Goal: Task Accomplishment & Management: Complete application form

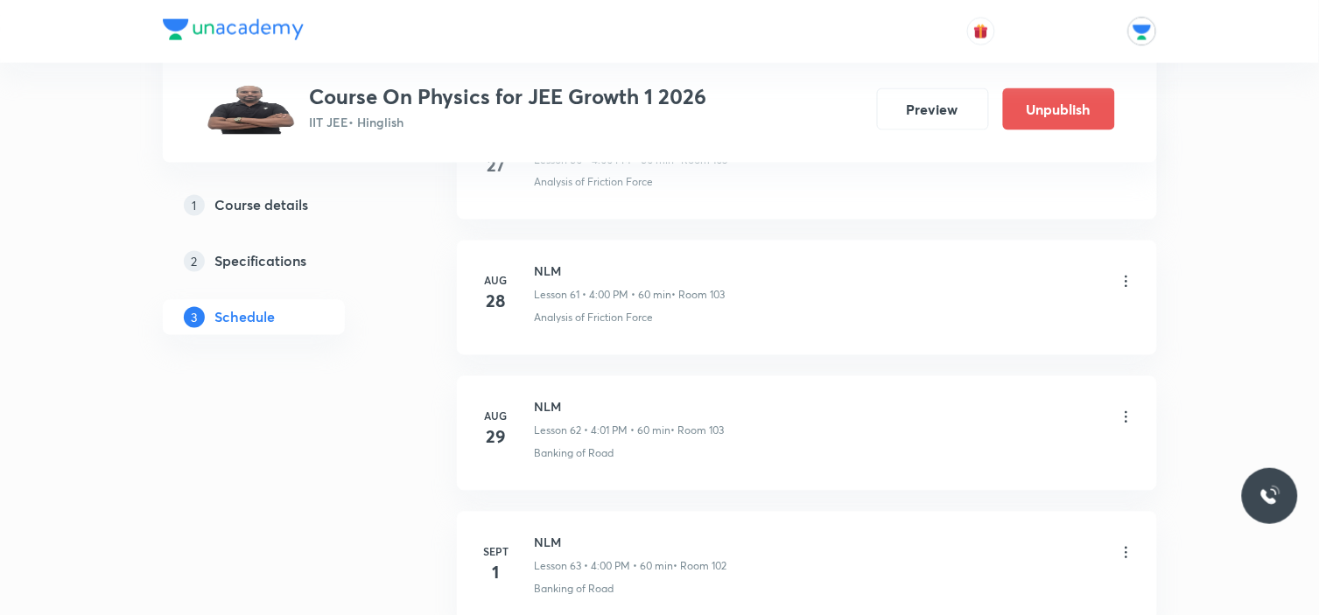
scroll to position [9889, 0]
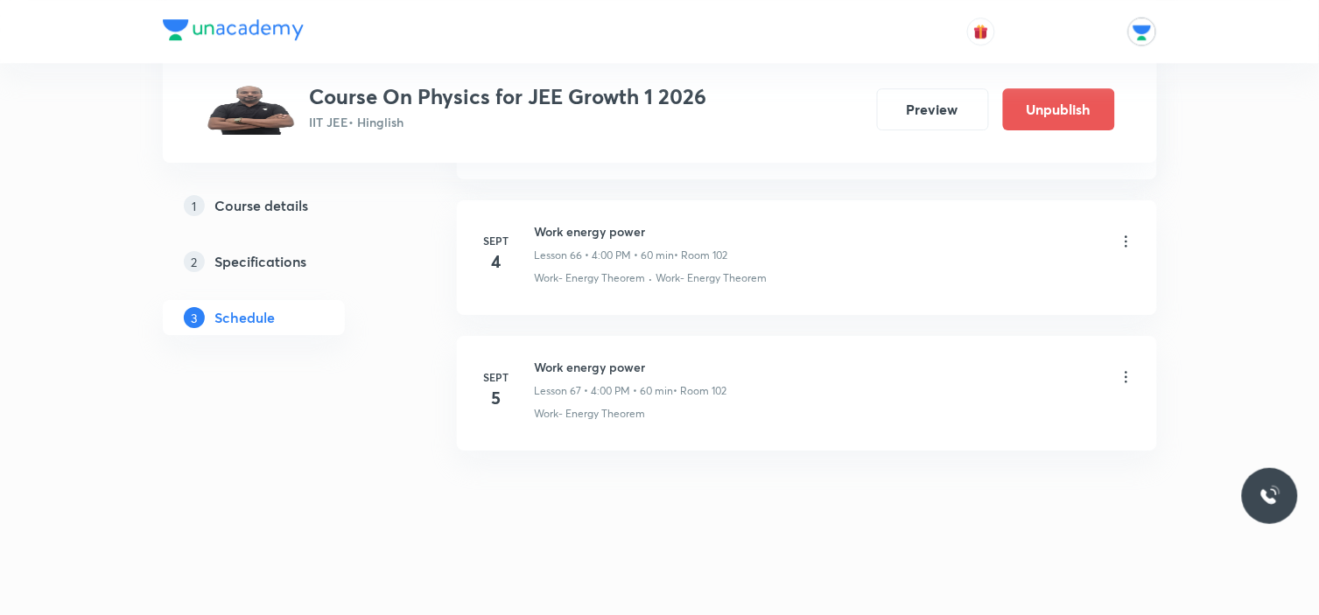
click at [1120, 379] on icon at bounding box center [1127, 377] width 18 height 18
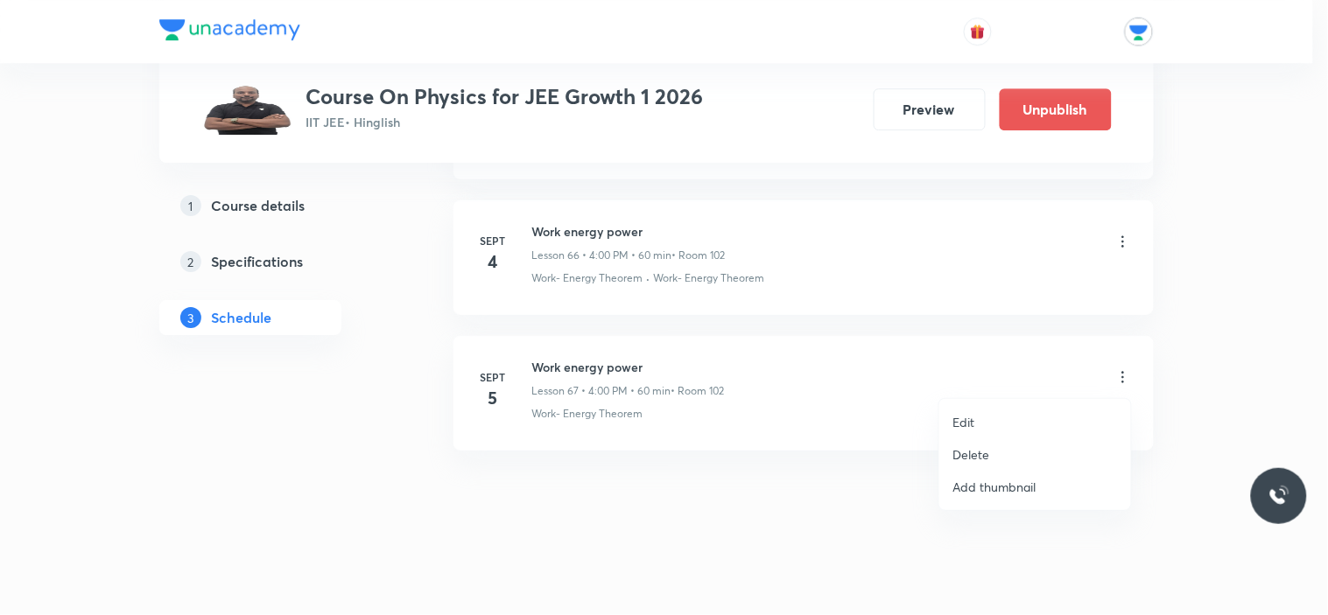
click at [984, 452] on p "Delete" at bounding box center [971, 454] width 37 height 18
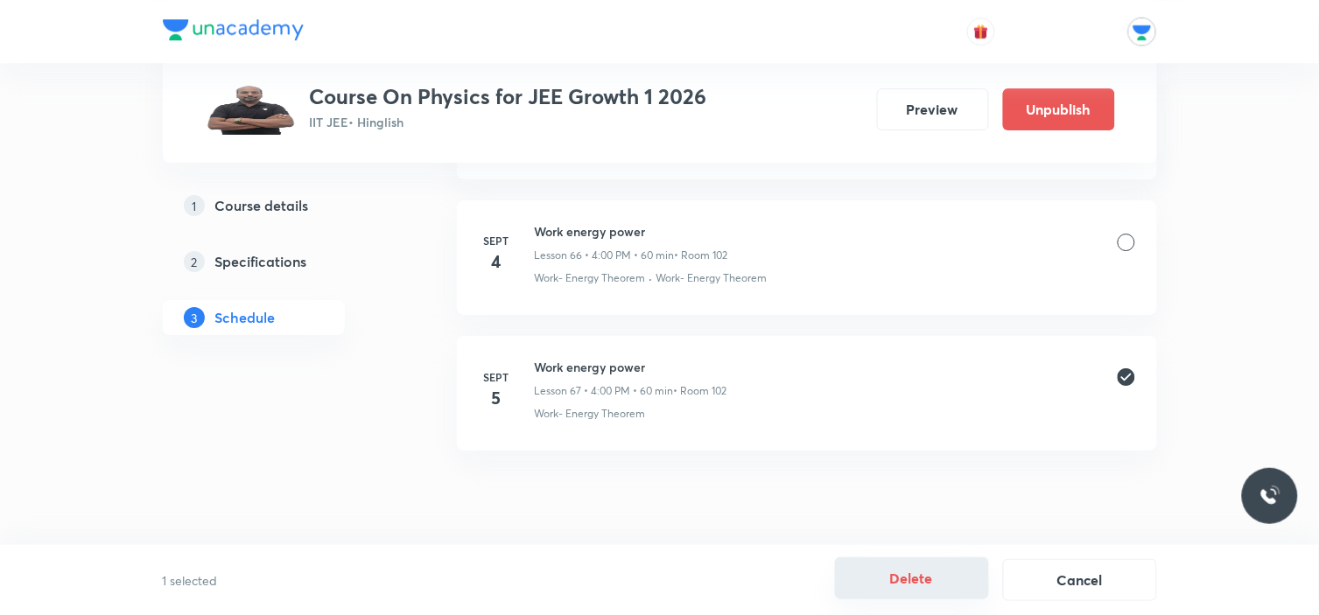
click at [893, 584] on button "Delete" at bounding box center [912, 578] width 154 height 42
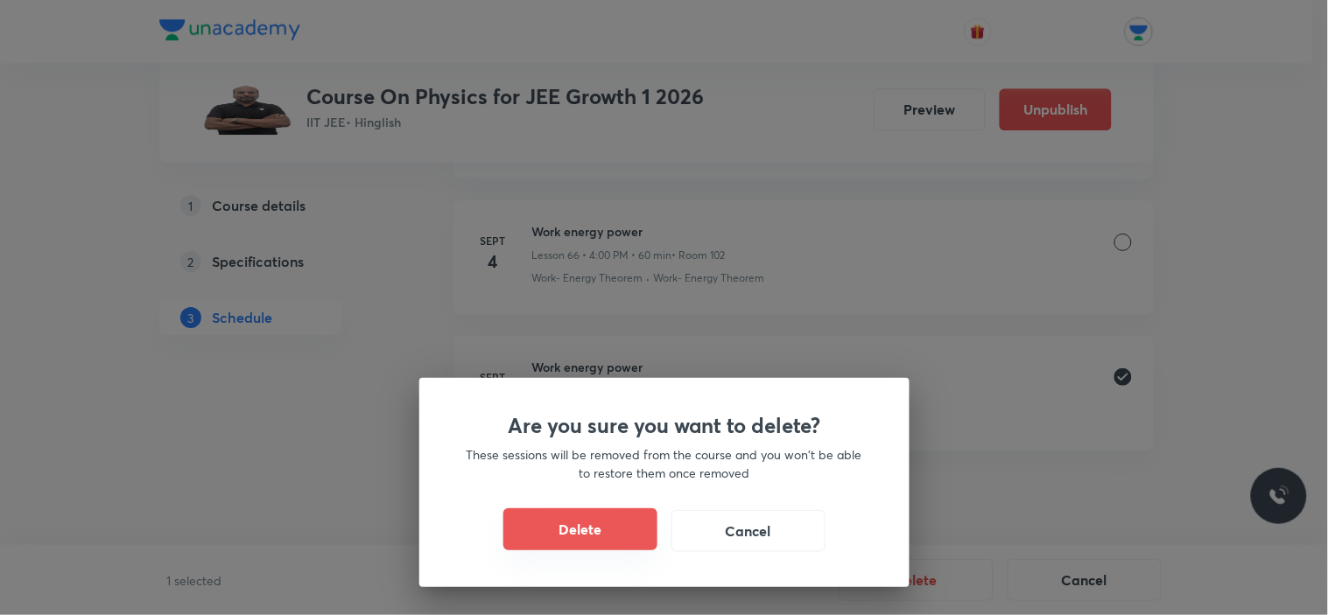
click at [593, 529] on button "Delete" at bounding box center [580, 529] width 154 height 42
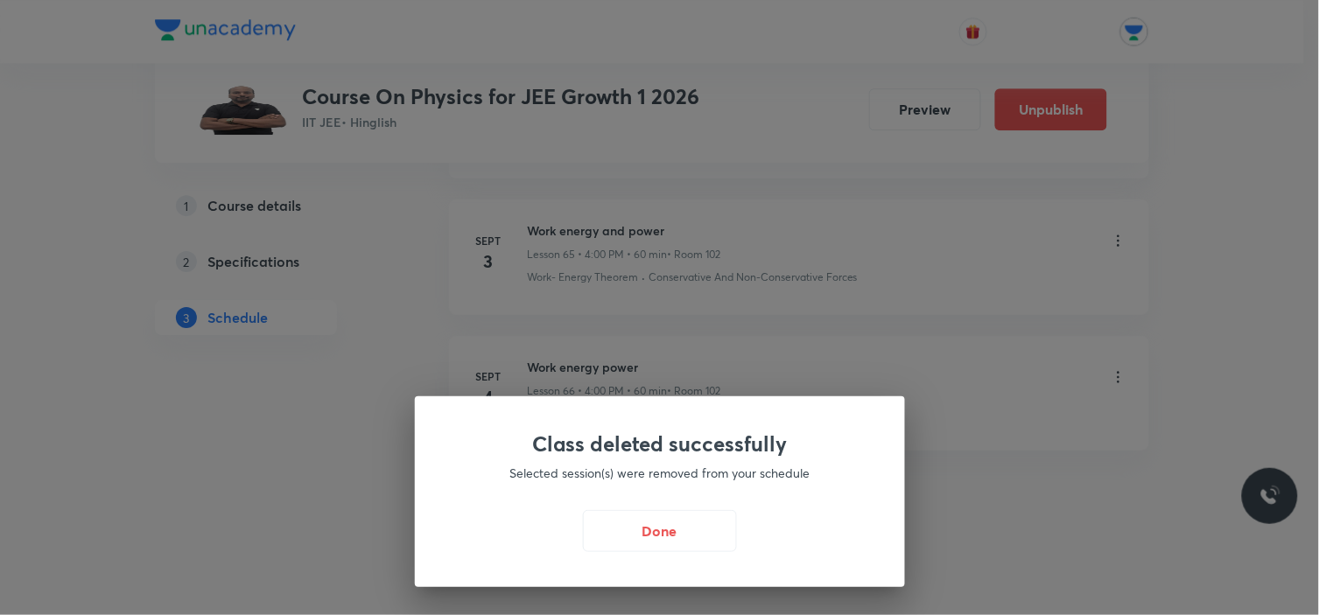
scroll to position [9753, 0]
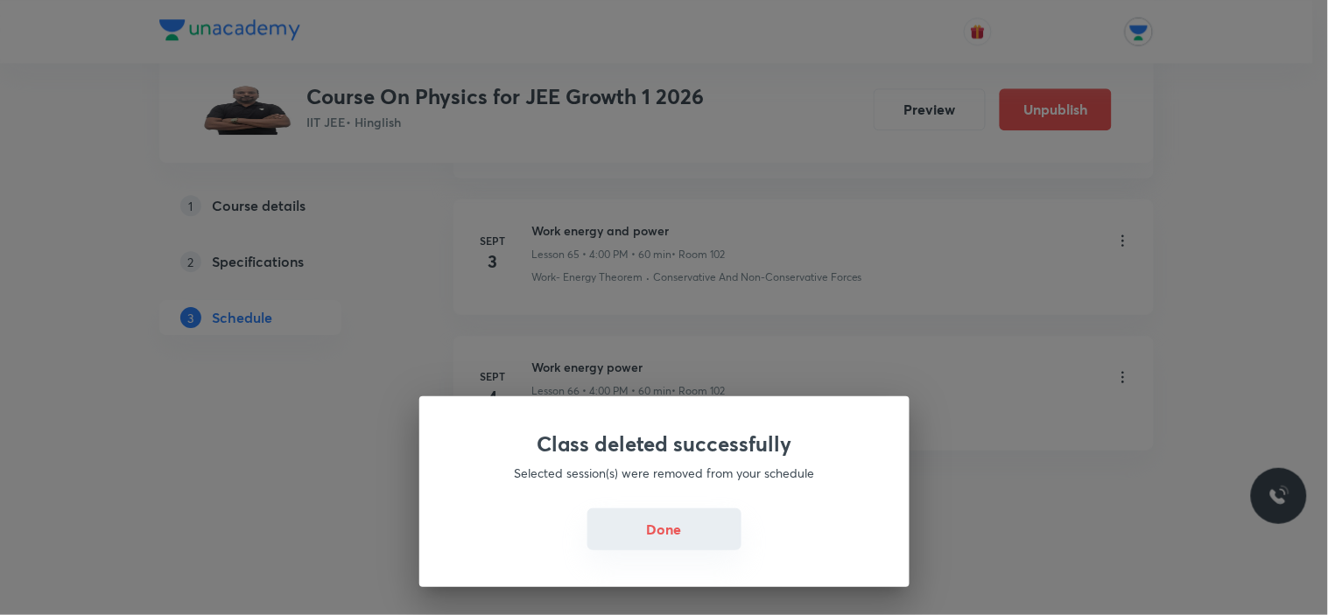
click at [651, 538] on button "Done" at bounding box center [664, 529] width 154 height 42
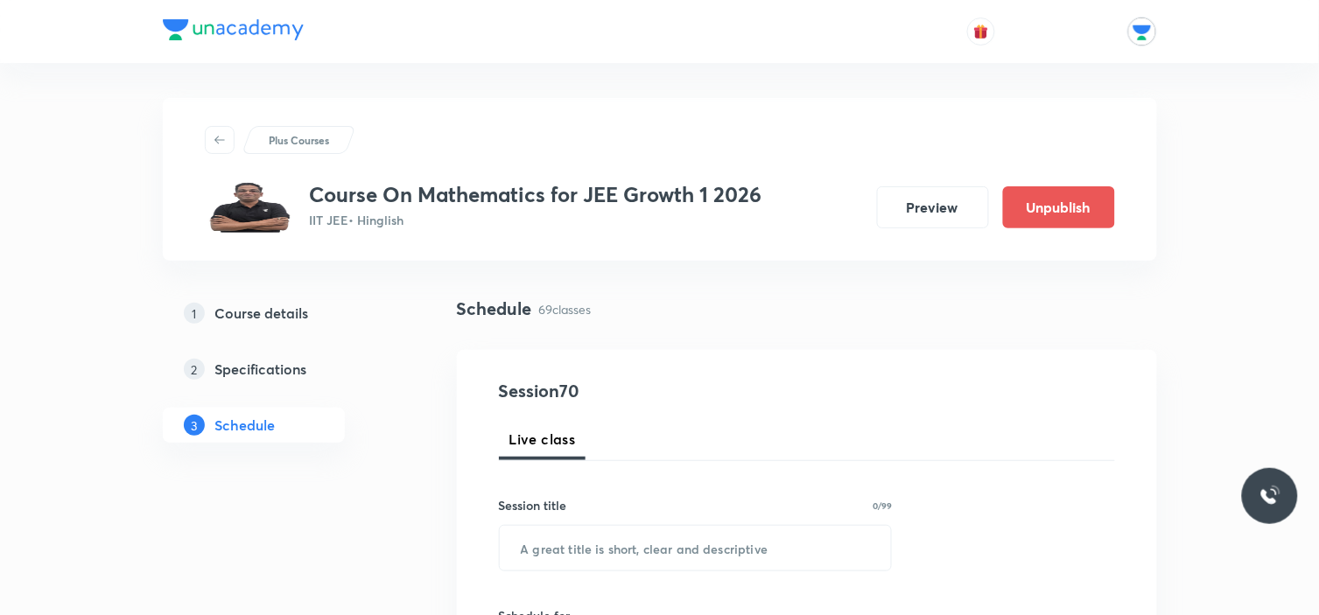
scroll to position [194, 0]
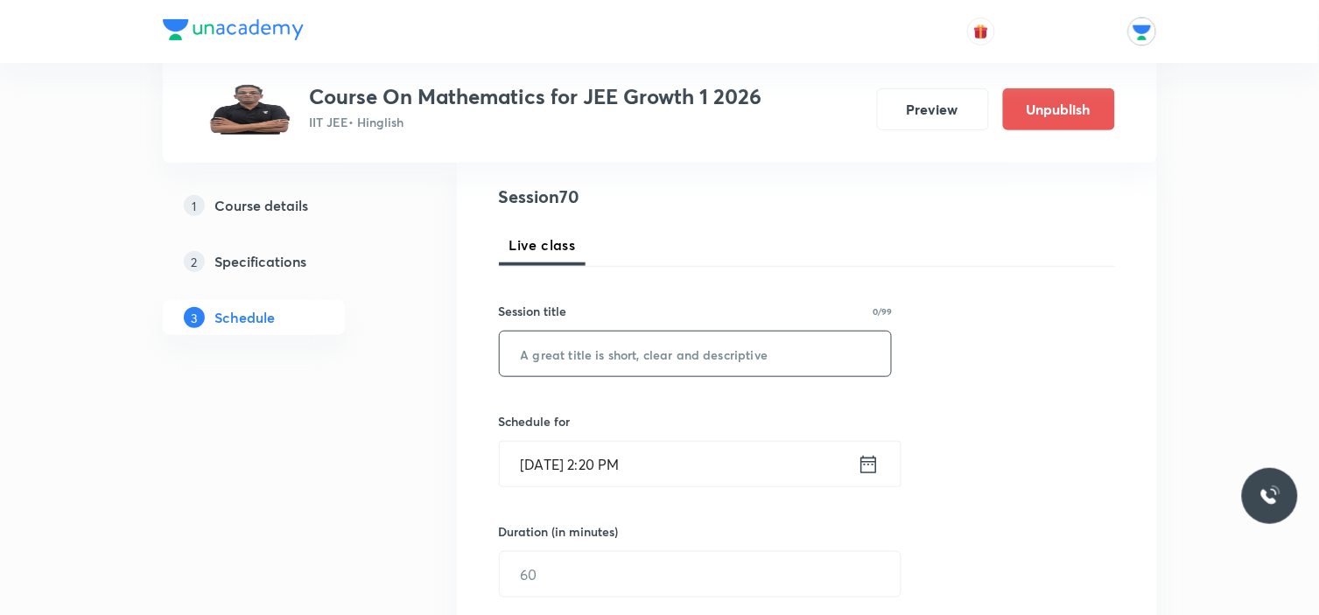
click at [587, 344] on input "text" at bounding box center [696, 354] width 392 height 45
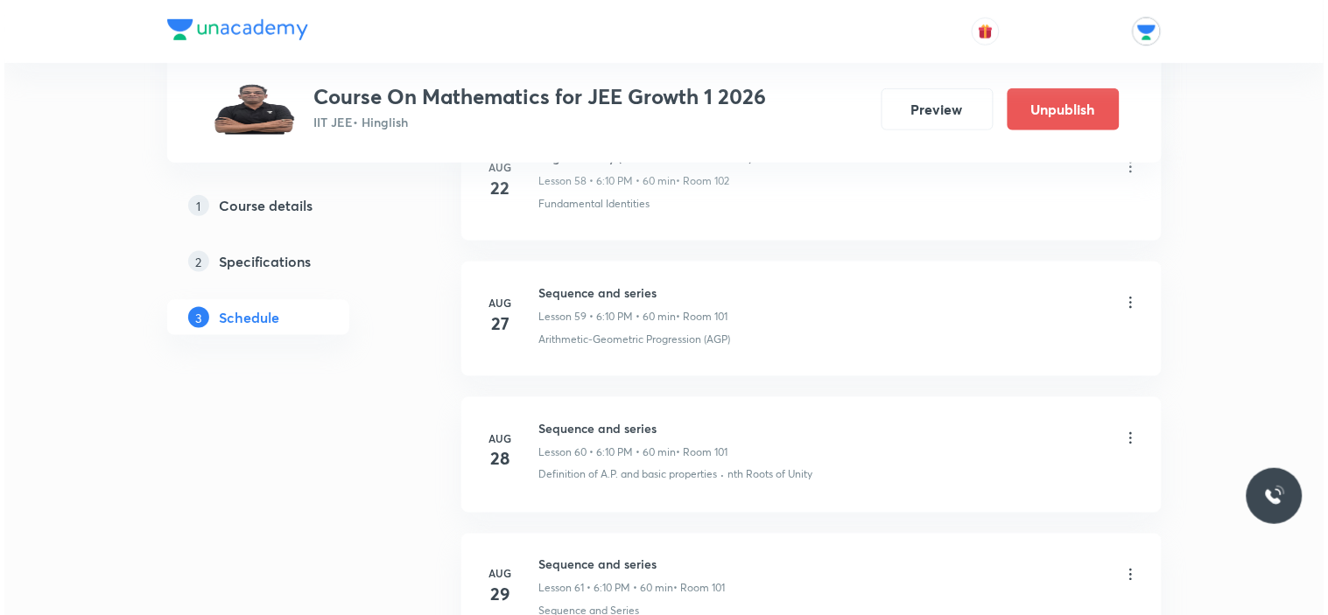
scroll to position [10161, 0]
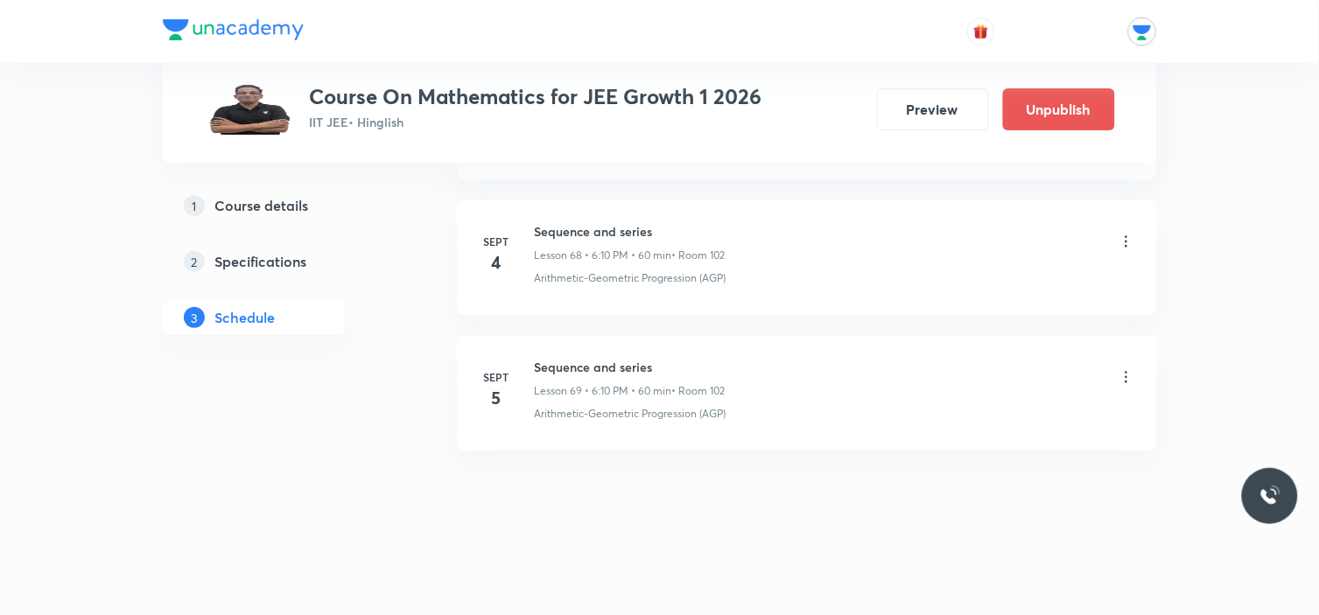
click at [1130, 380] on icon at bounding box center [1127, 377] width 18 height 18
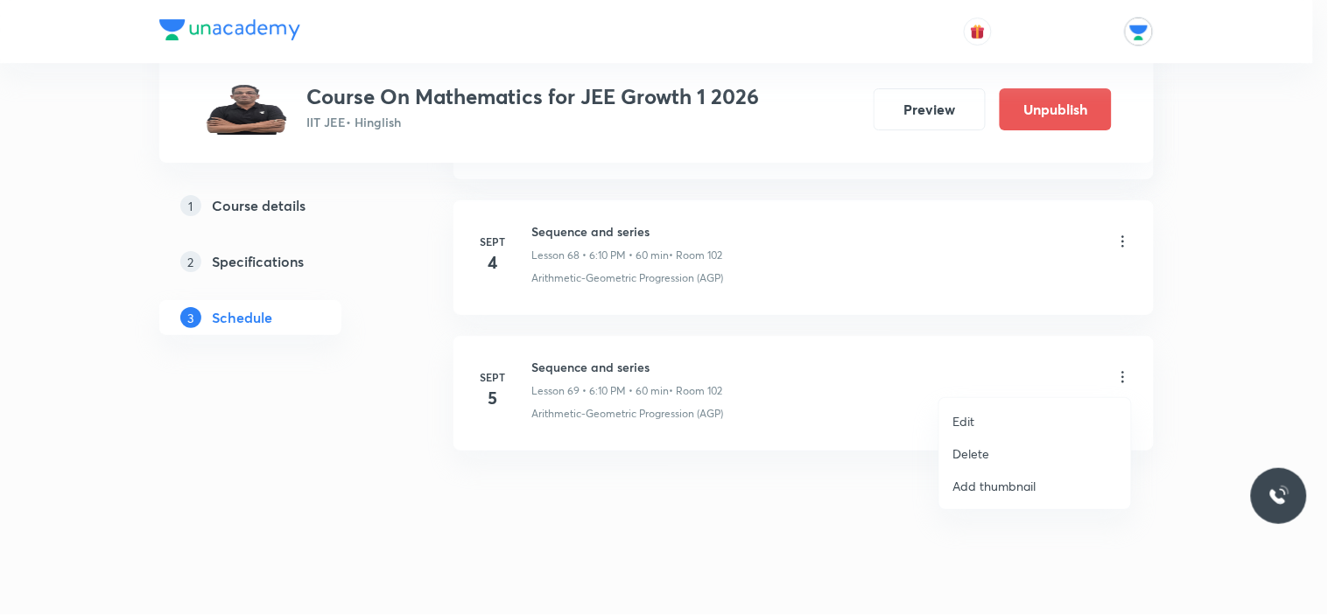
click at [966, 421] on p "Edit" at bounding box center [964, 421] width 22 height 18
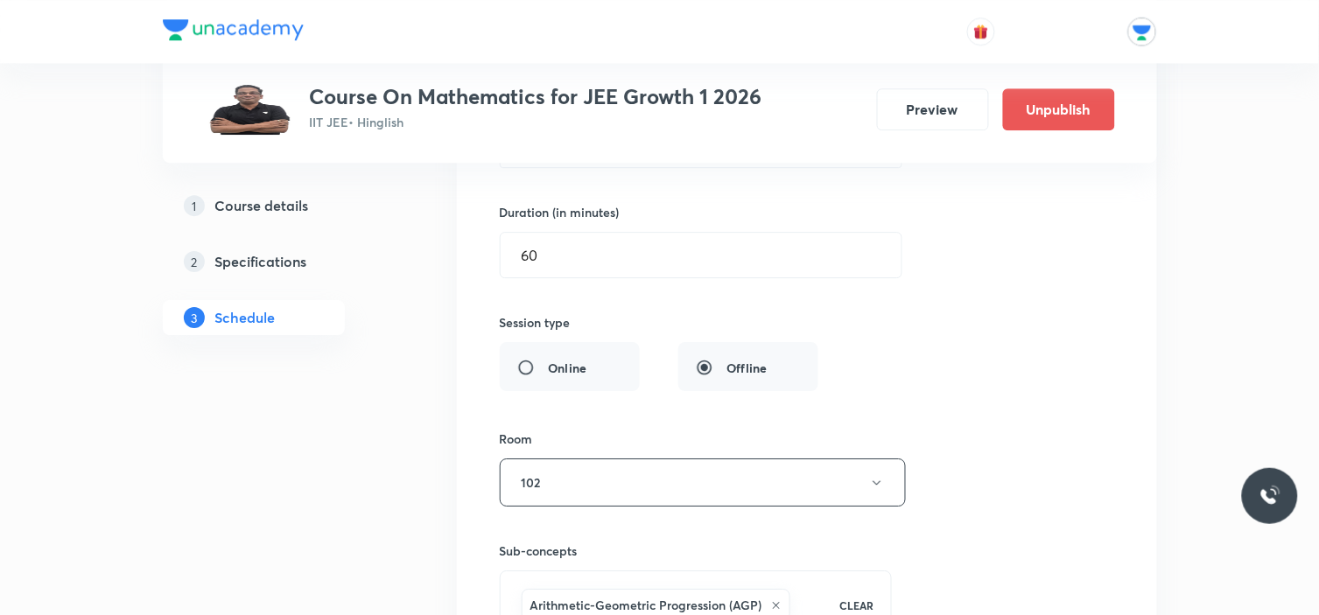
scroll to position [9543, 0]
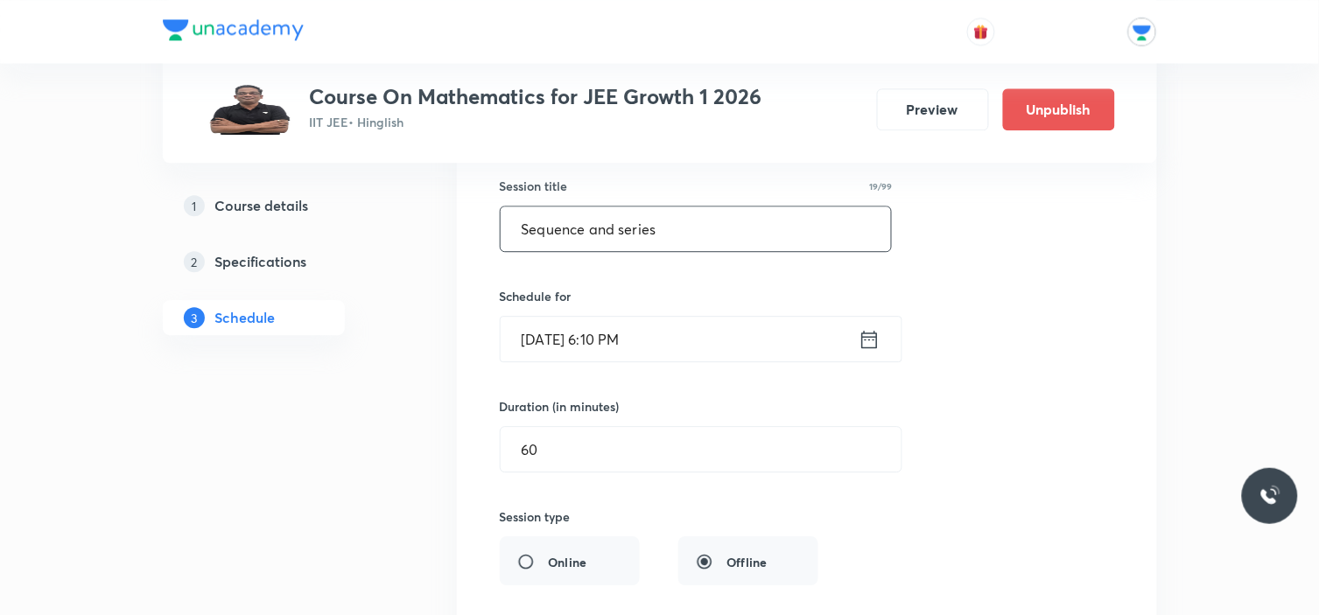
drag, startPoint x: 634, startPoint y: 241, endPoint x: 481, endPoint y: 215, distance: 155.2
click at [481, 215] on div "Sequence and series Lesson 69 • Room 102 Arithmetic-Geometric Progression (AGP)…" at bounding box center [807, 483] width 656 height 842
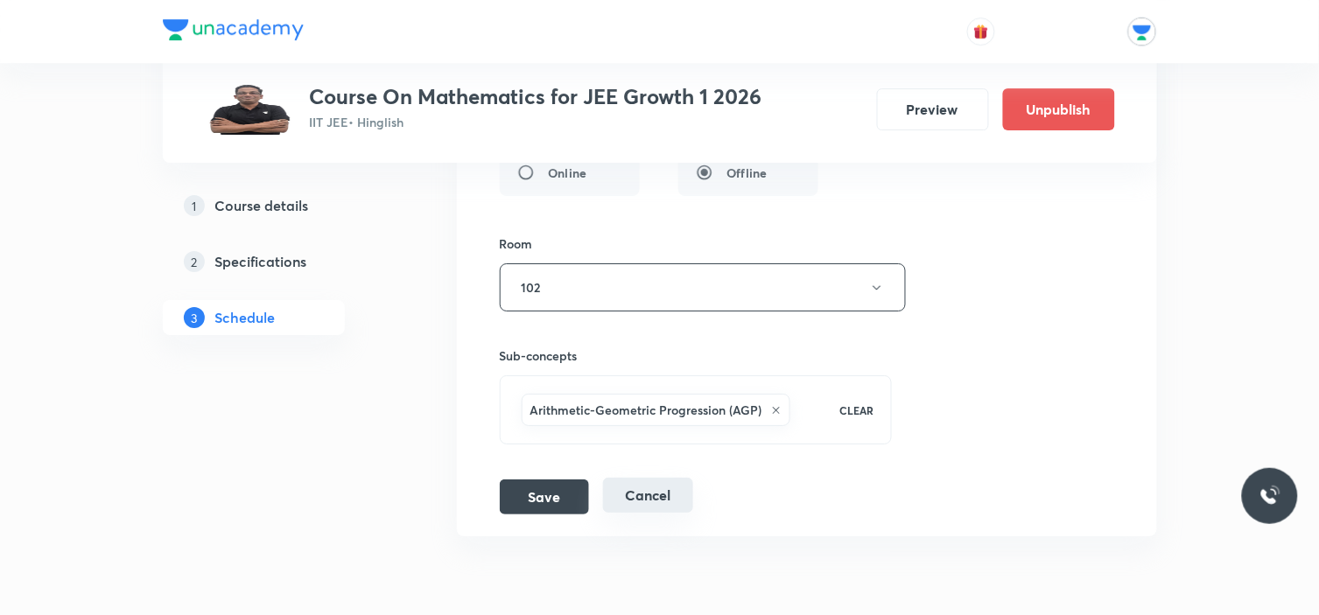
click at [646, 496] on button "Cancel" at bounding box center [648, 495] width 90 height 35
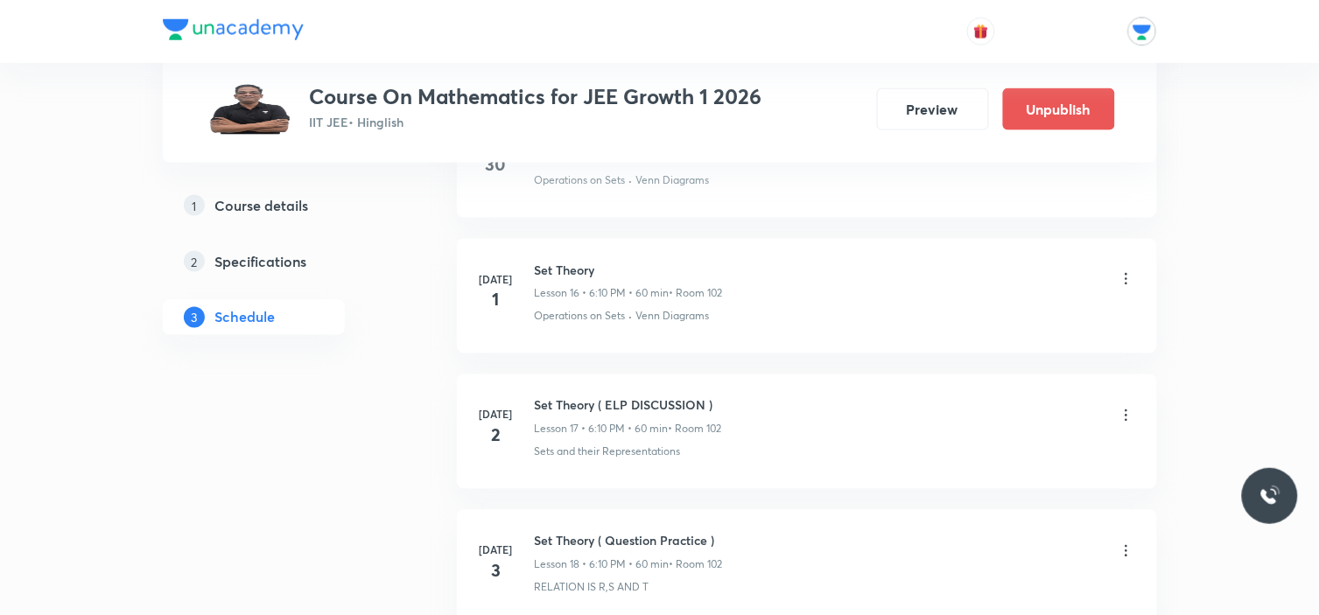
scroll to position [0, 0]
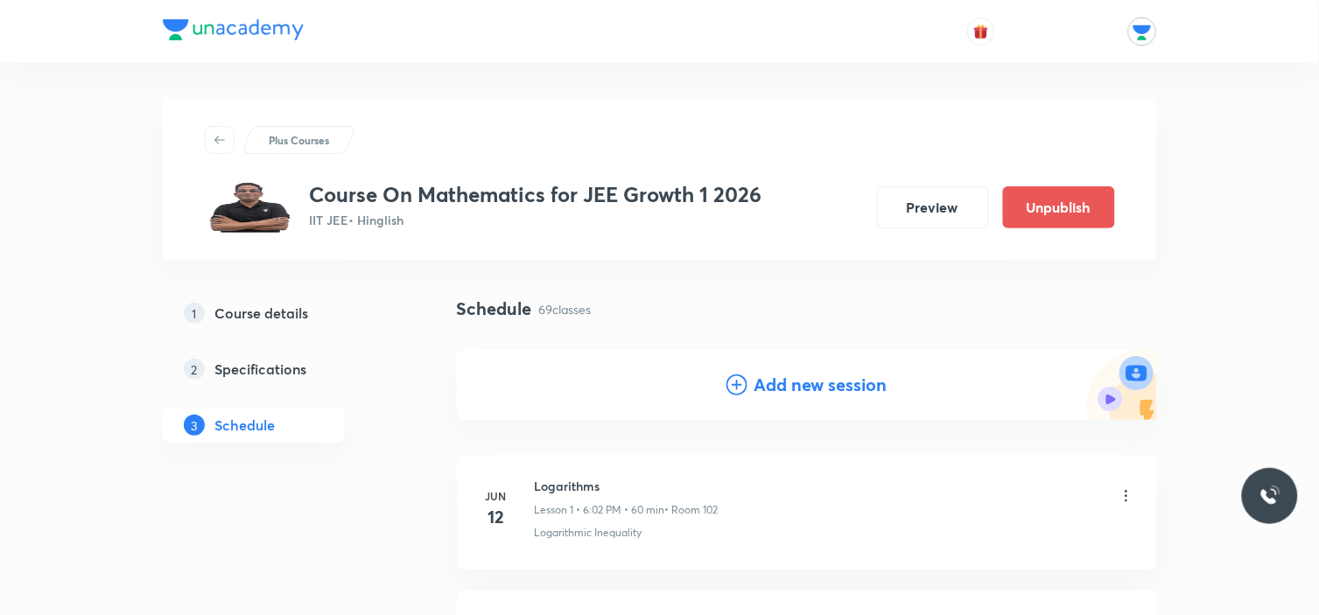
click at [764, 377] on h4 "Add new session" at bounding box center [820, 385] width 133 height 26
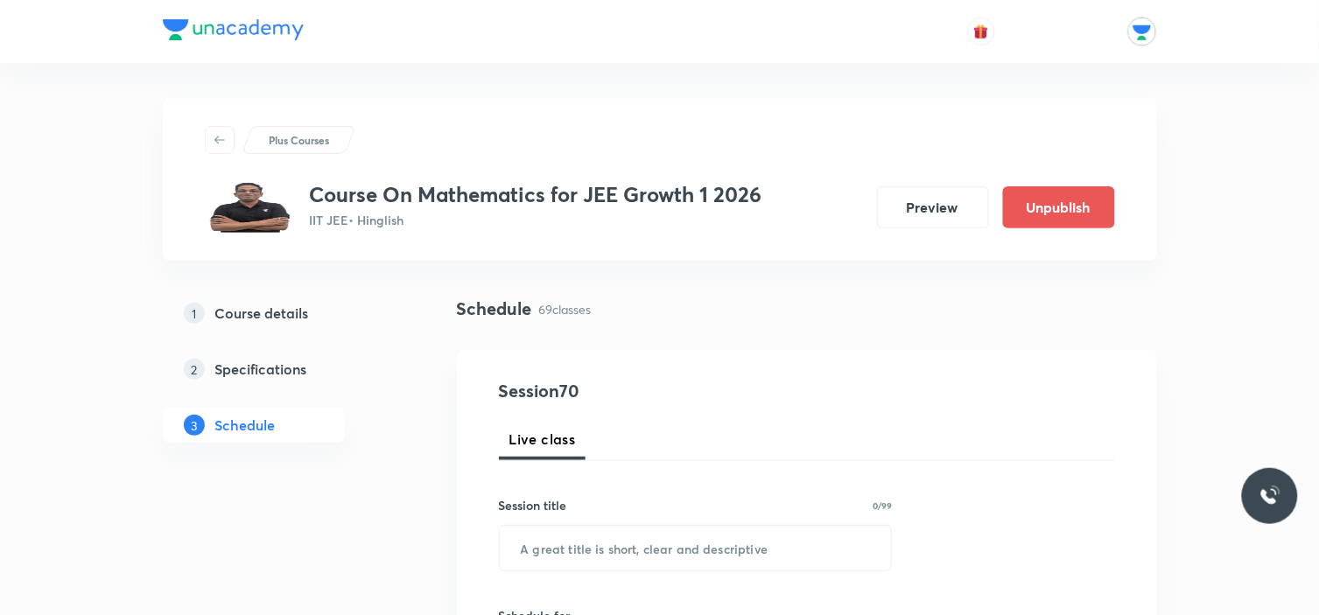
scroll to position [97, 0]
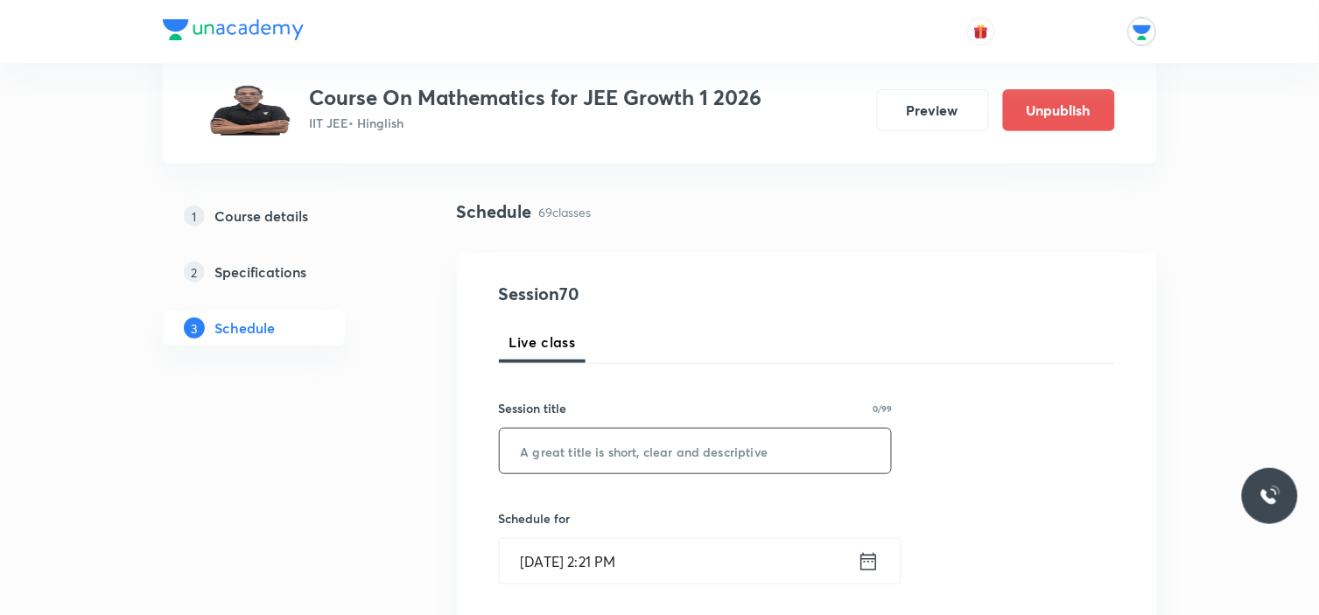
click at [659, 440] on input "text" at bounding box center [696, 451] width 392 height 45
paste input "Sequence and series"
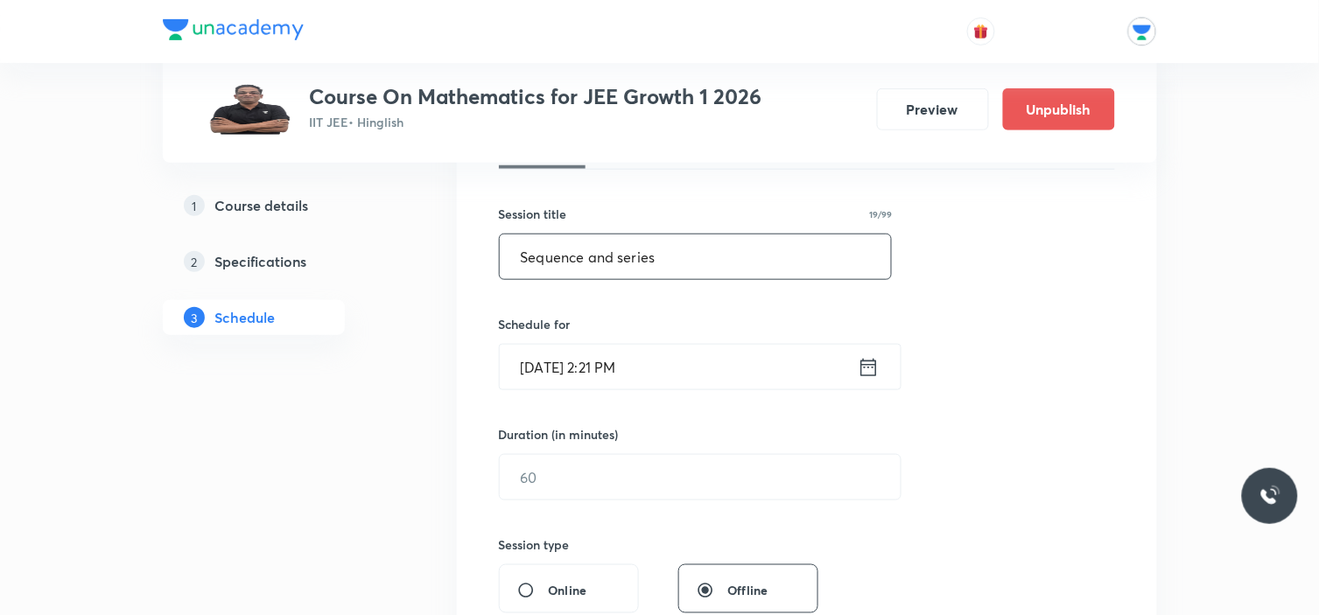
type input "Sequence and series"
click at [872, 361] on icon at bounding box center [869, 367] width 22 height 25
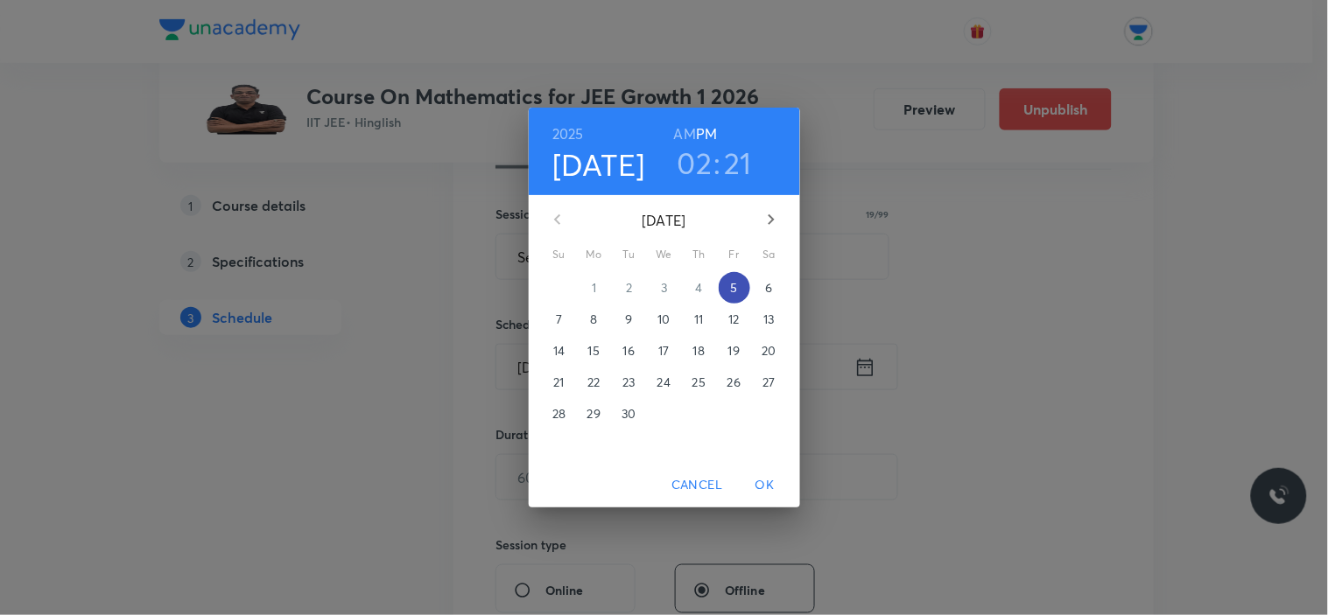
click at [745, 284] on span "5" at bounding box center [734, 288] width 32 height 18
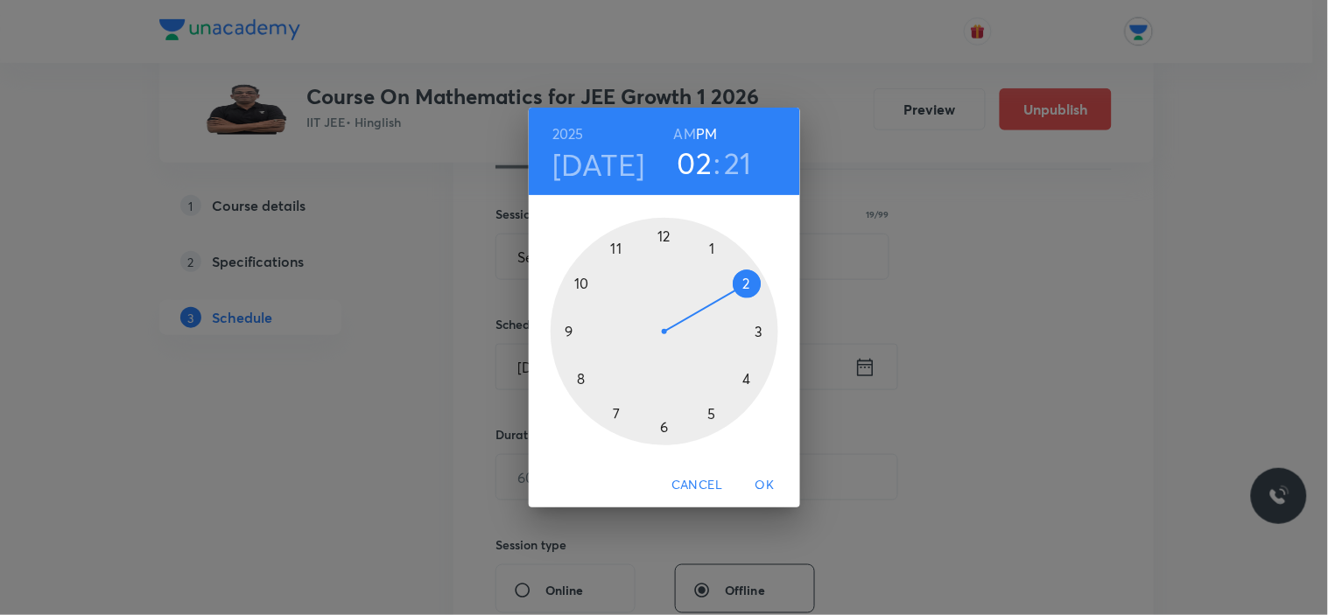
click at [749, 380] on div at bounding box center [664, 332] width 228 height 228
click at [666, 239] on div at bounding box center [664, 332] width 228 height 228
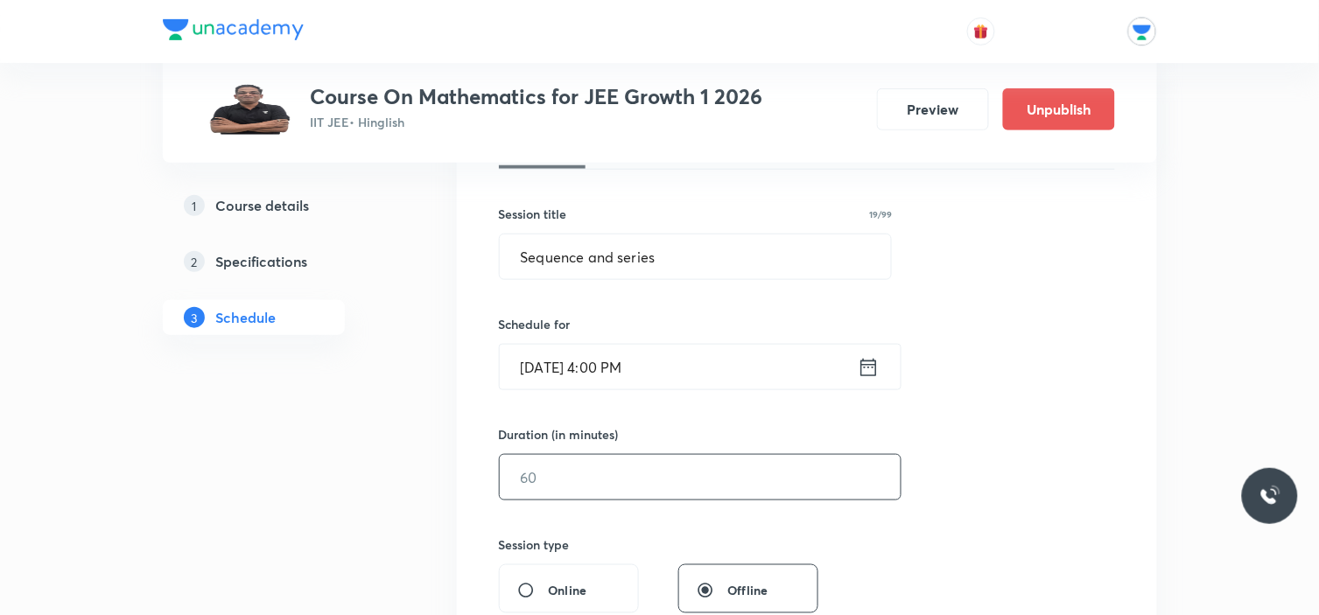
click at [599, 474] on input "text" at bounding box center [700, 477] width 401 height 45
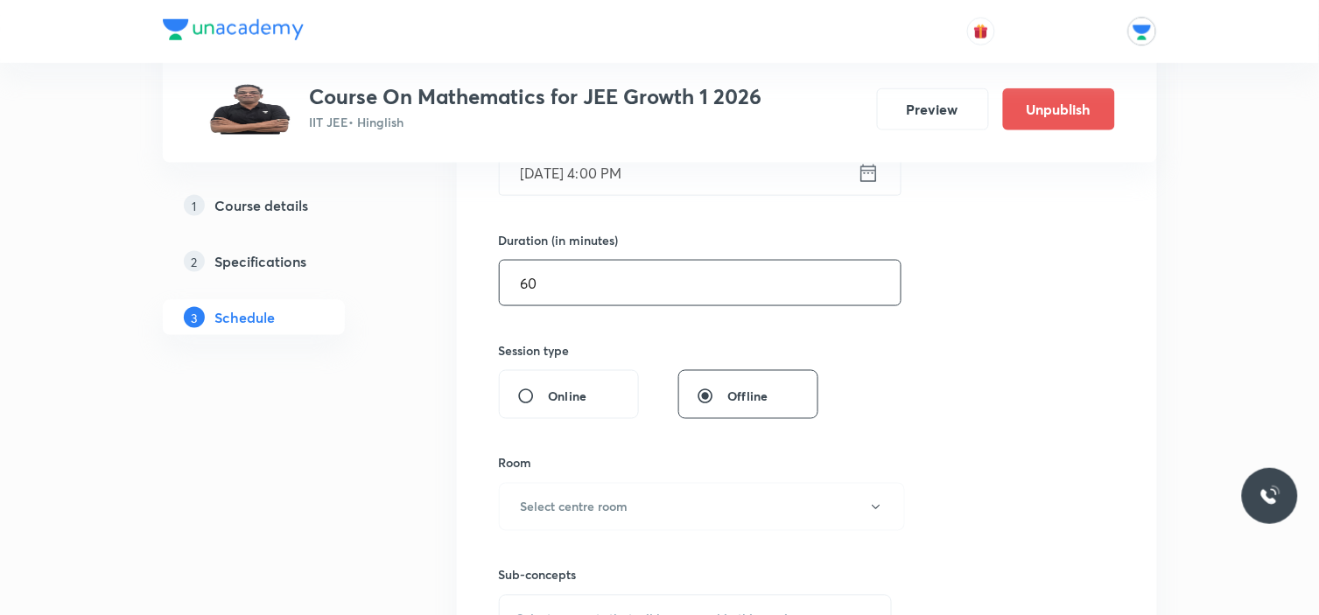
type input "6"
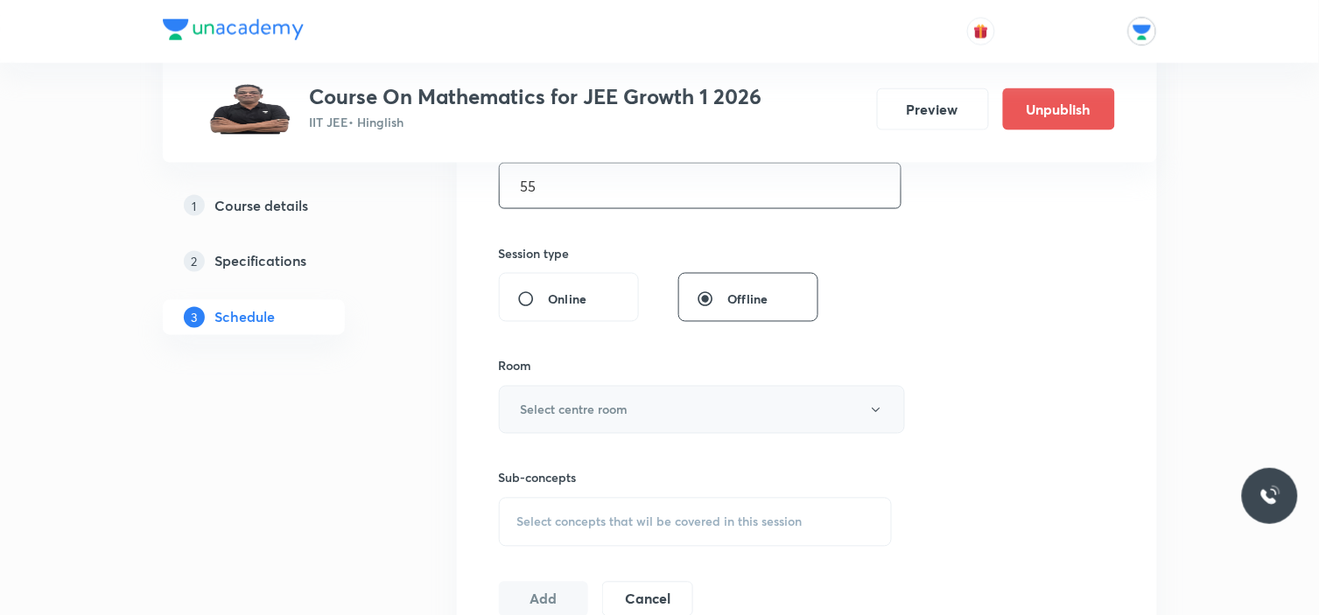
type input "55"
click at [679, 407] on button "Select centre room" at bounding box center [702, 410] width 406 height 48
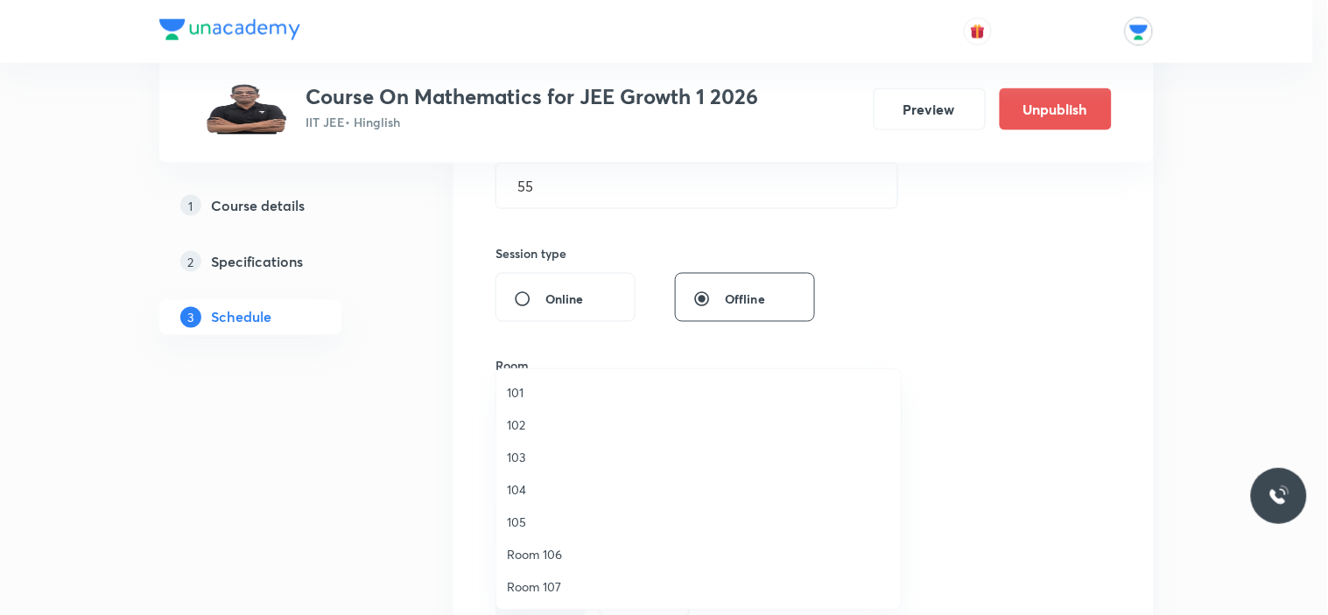
click at [523, 421] on span "102" at bounding box center [698, 425] width 383 height 18
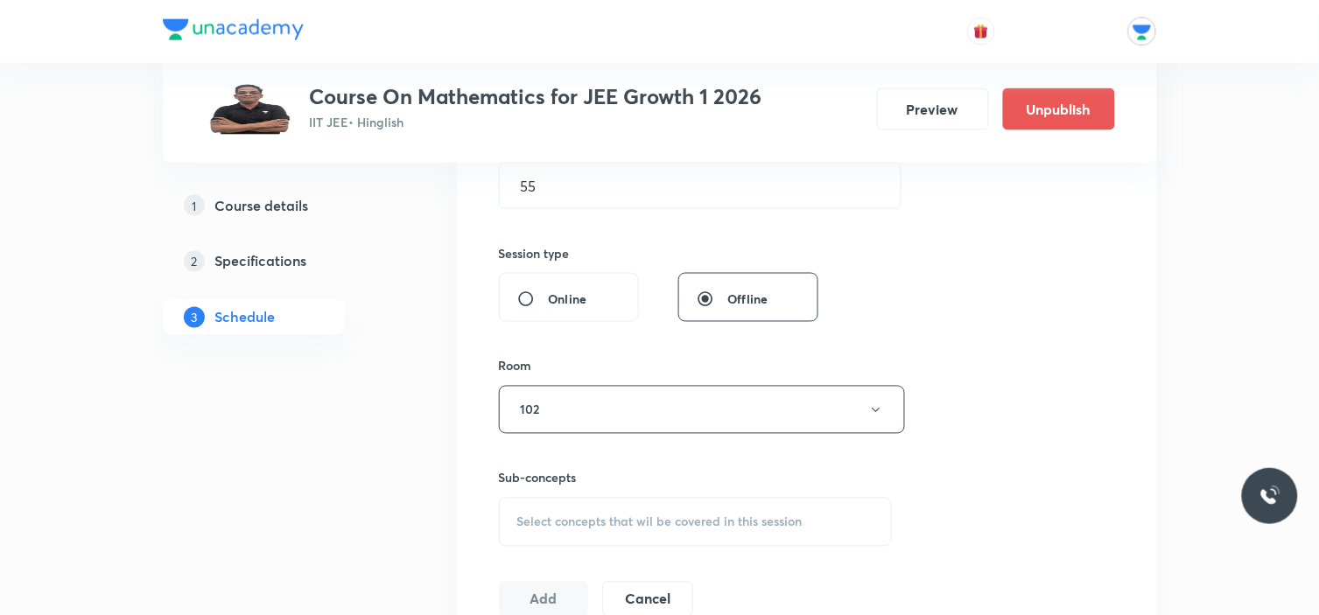
scroll to position [680, 0]
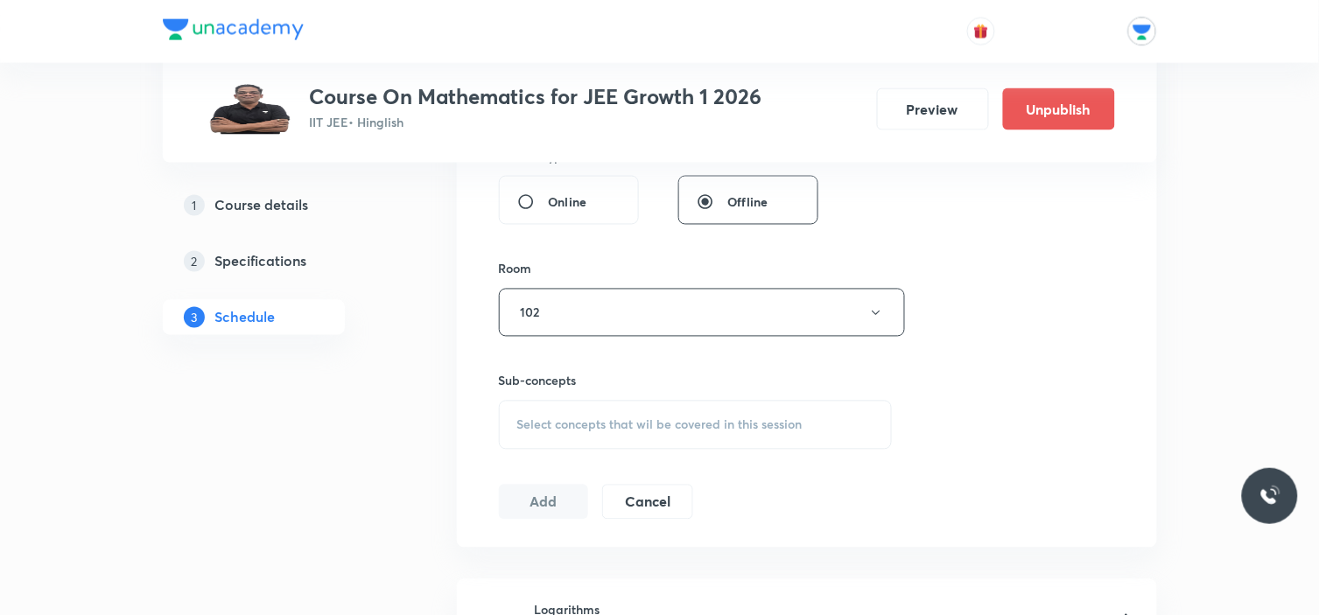
click at [660, 427] on span "Select concepts that wil be covered in this session" at bounding box center [659, 425] width 285 height 14
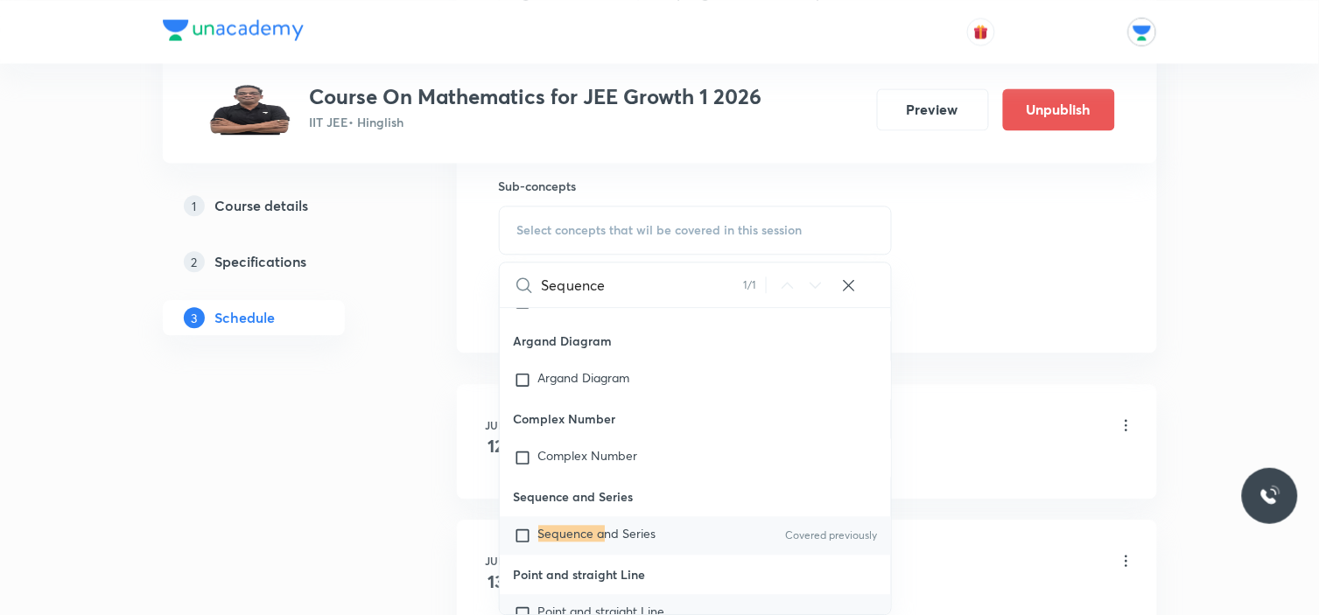
scroll to position [5331, 0]
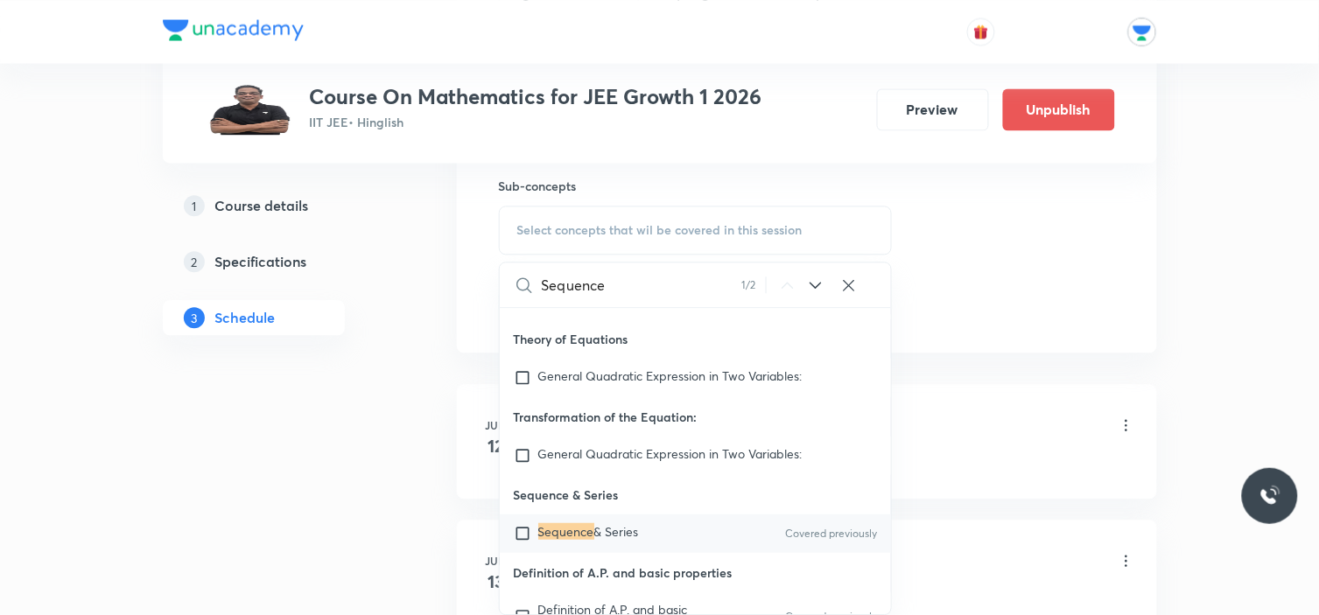
type input "Sequence"
click at [809, 289] on icon at bounding box center [815, 285] width 21 height 21
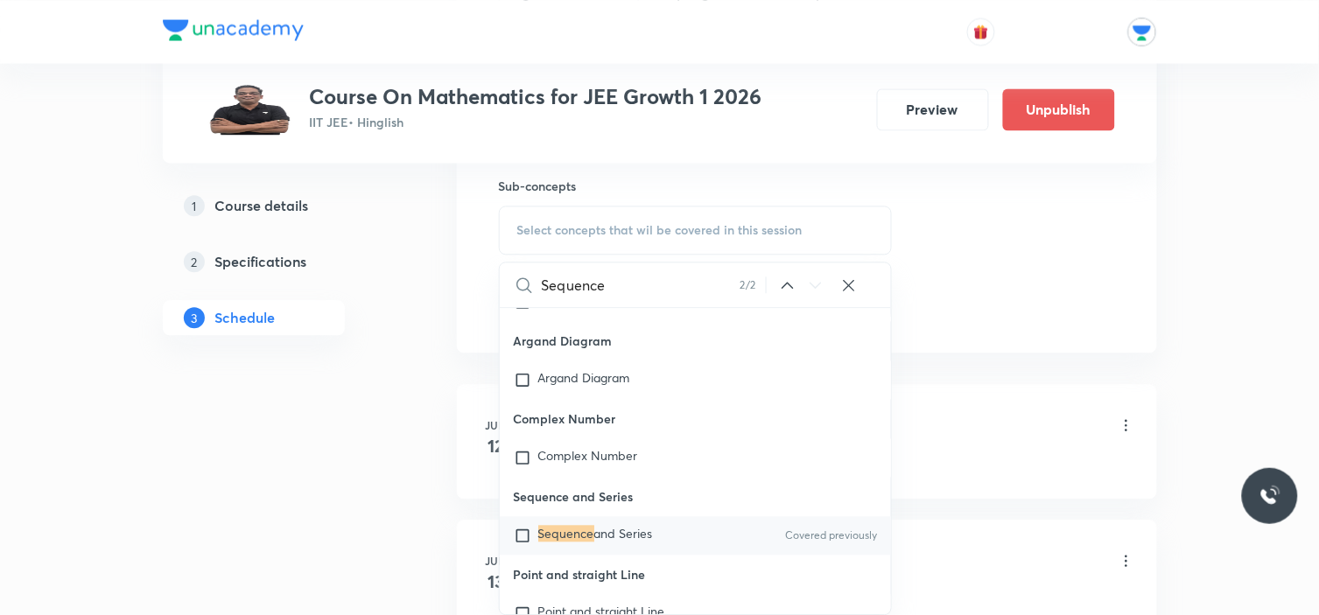
click at [519, 532] on input "checkbox" at bounding box center [526, 536] width 25 height 18
checkbox input "true"
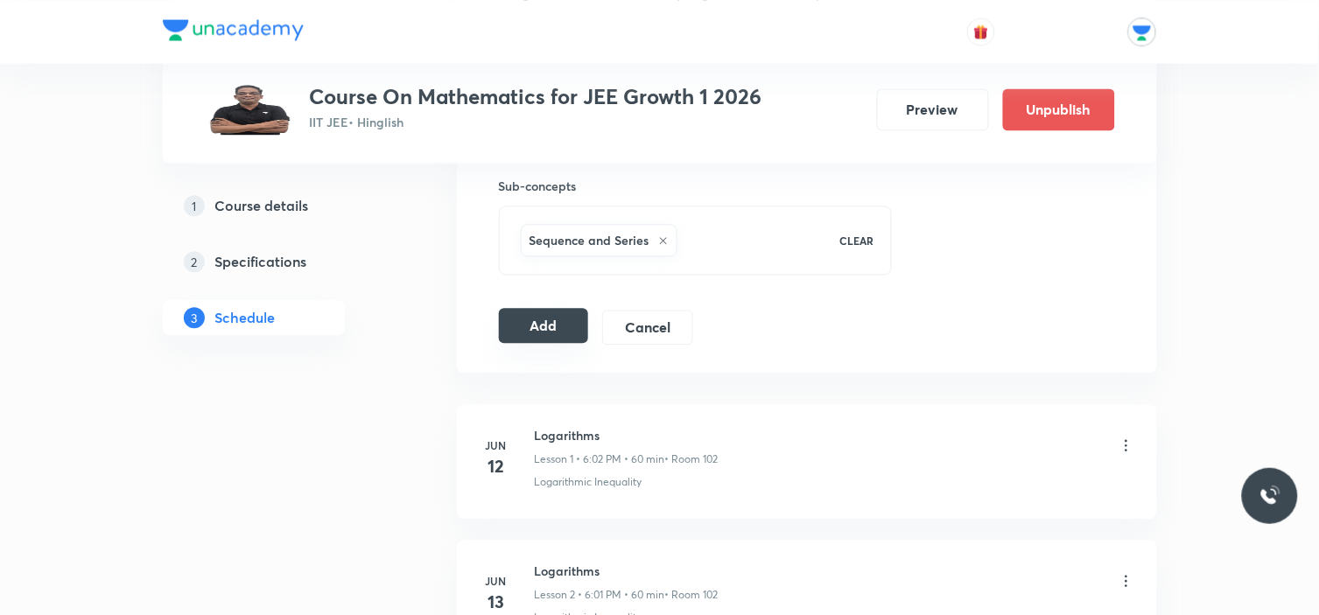
click at [541, 319] on button "Add" at bounding box center [544, 325] width 90 height 35
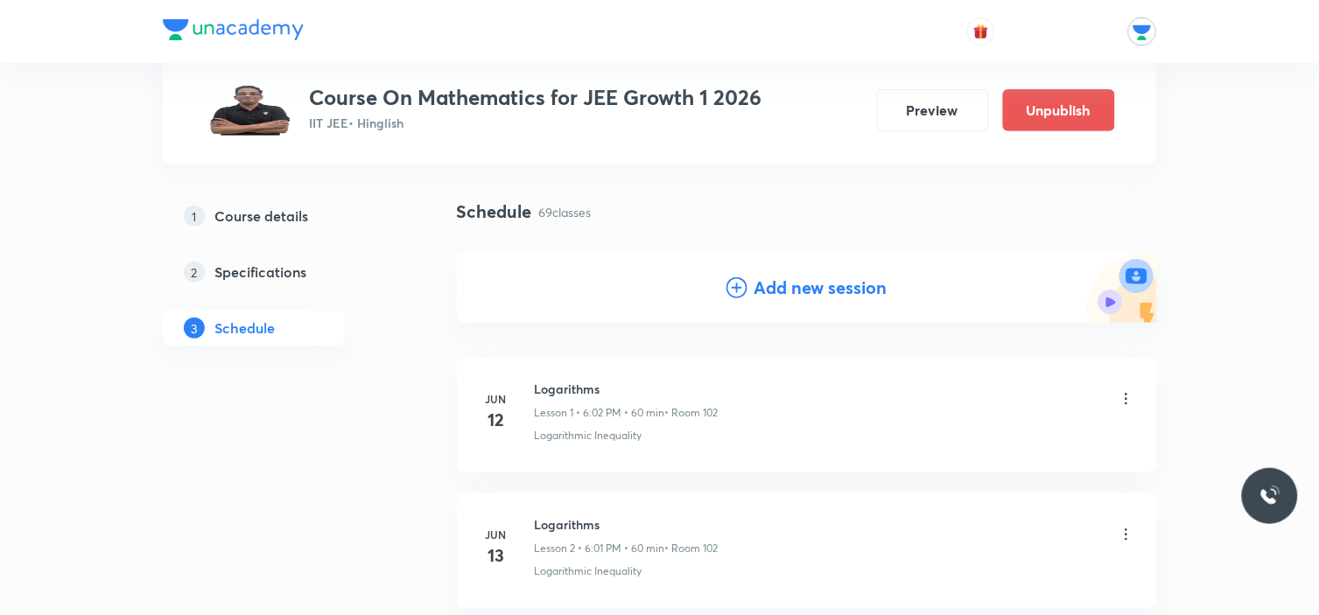
scroll to position [0, 0]
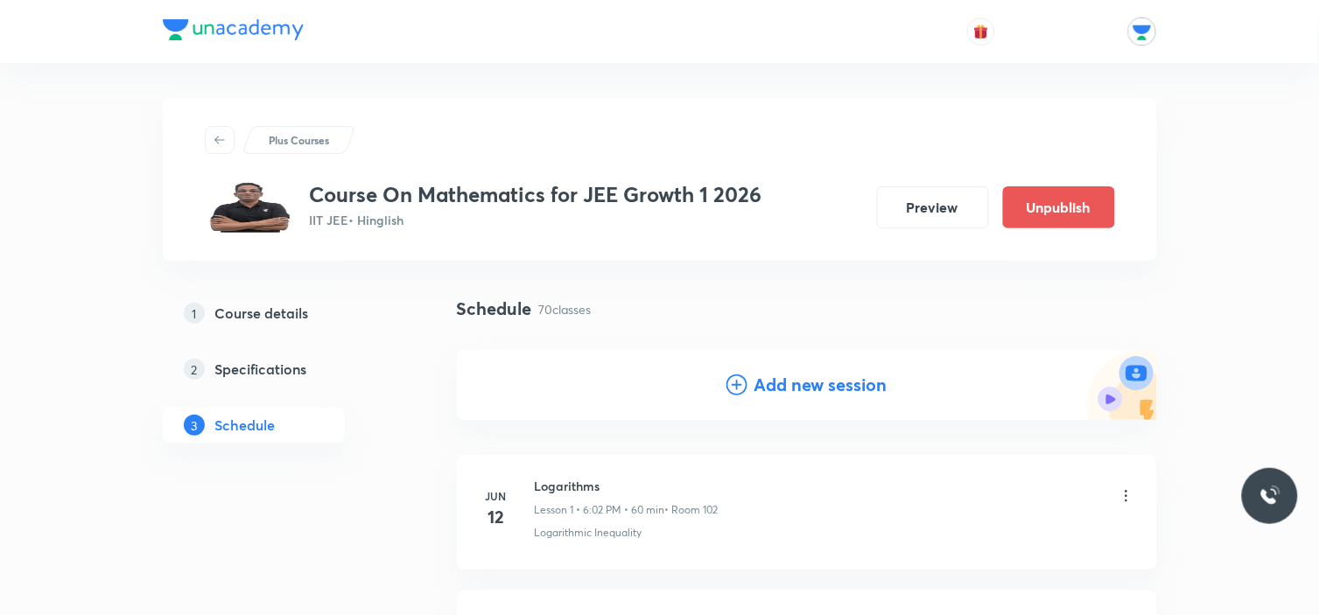
click at [749, 373] on div "Add new session" at bounding box center [806, 385] width 161 height 26
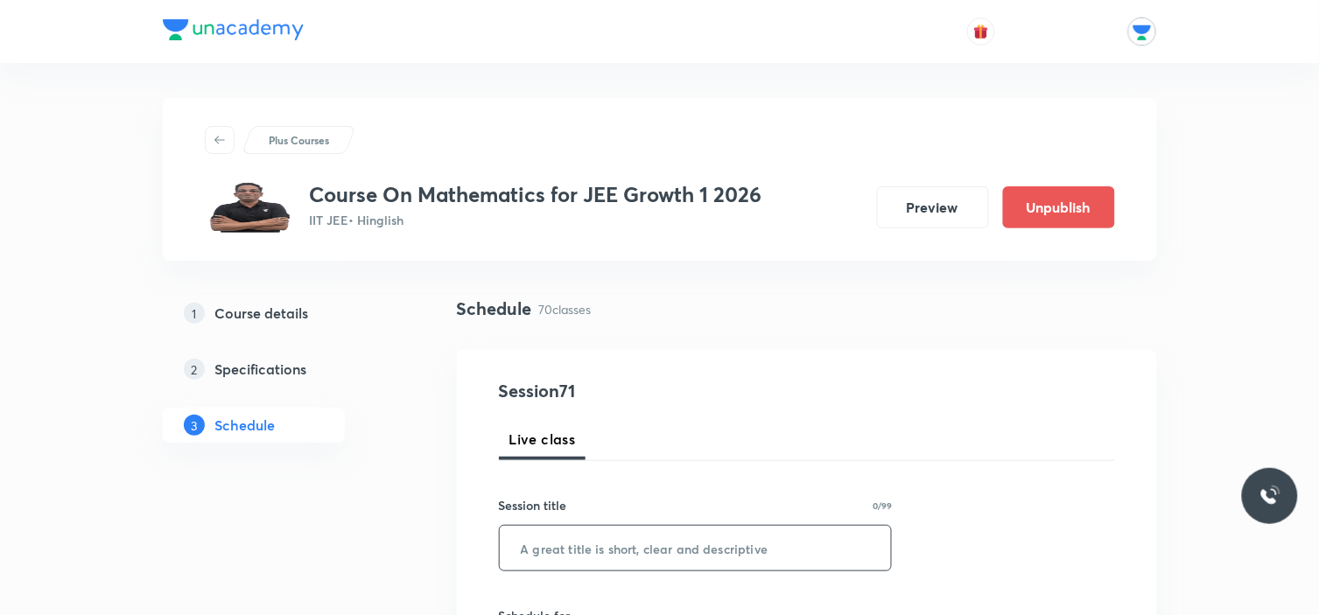
click at [606, 543] on input "text" at bounding box center [696, 548] width 392 height 45
paste input "Sequence and series"
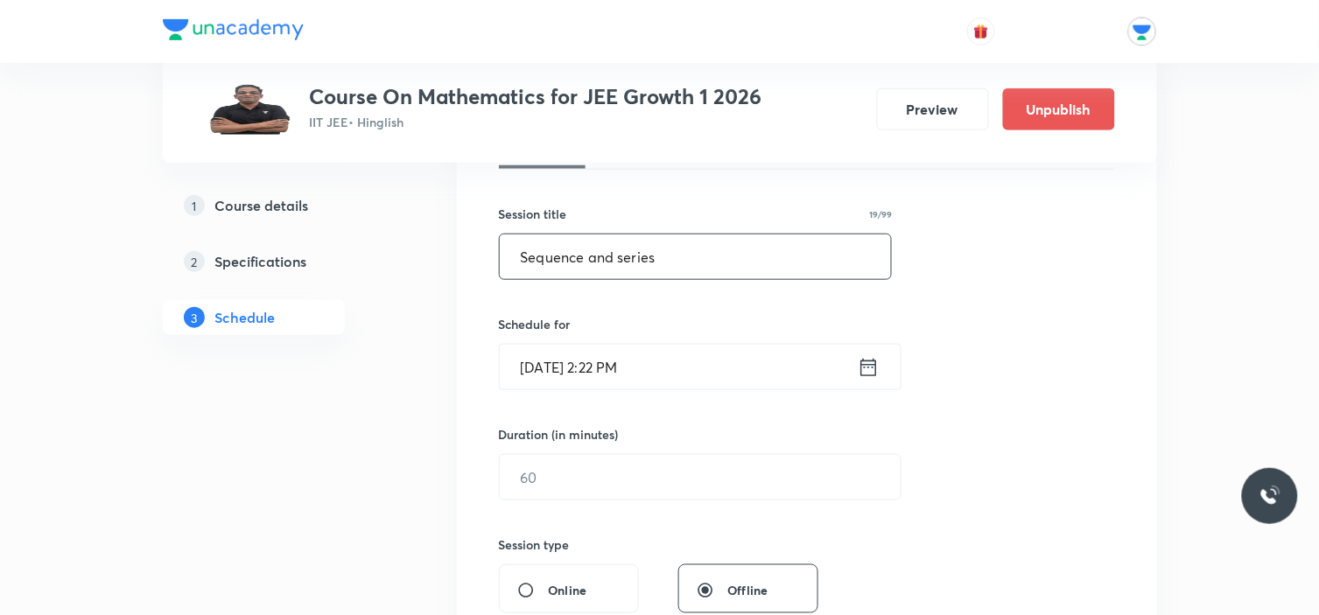
scroll to position [389, 0]
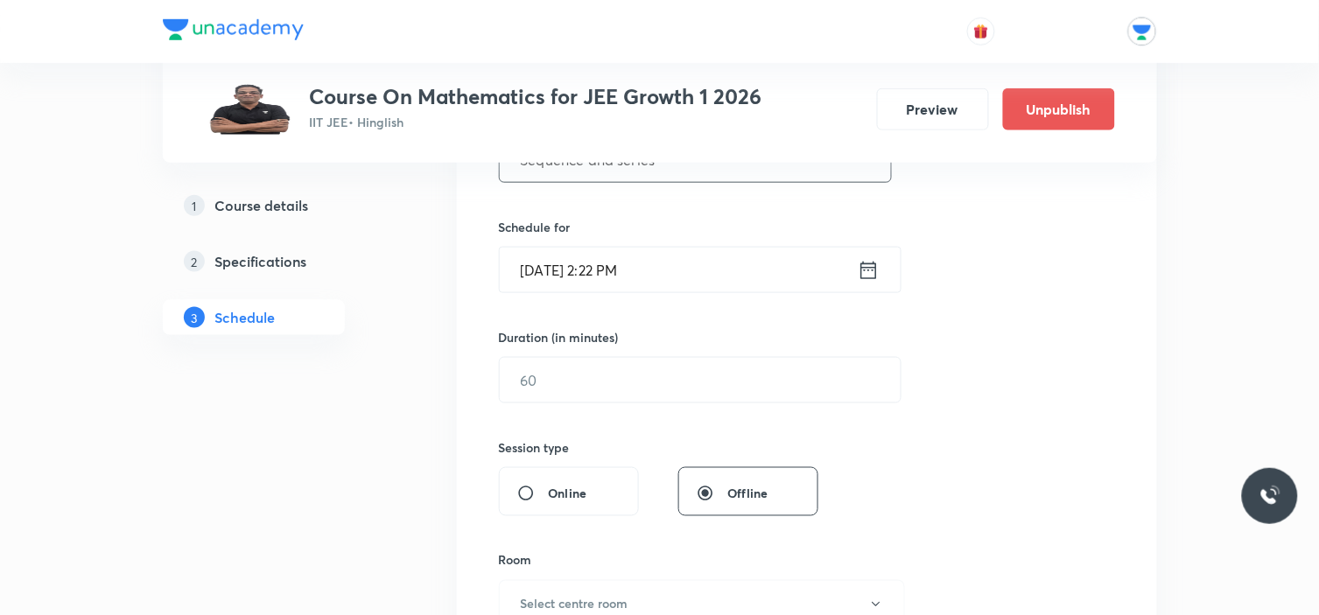
type input "Sequence and series"
click at [867, 270] on icon at bounding box center [868, 270] width 16 height 18
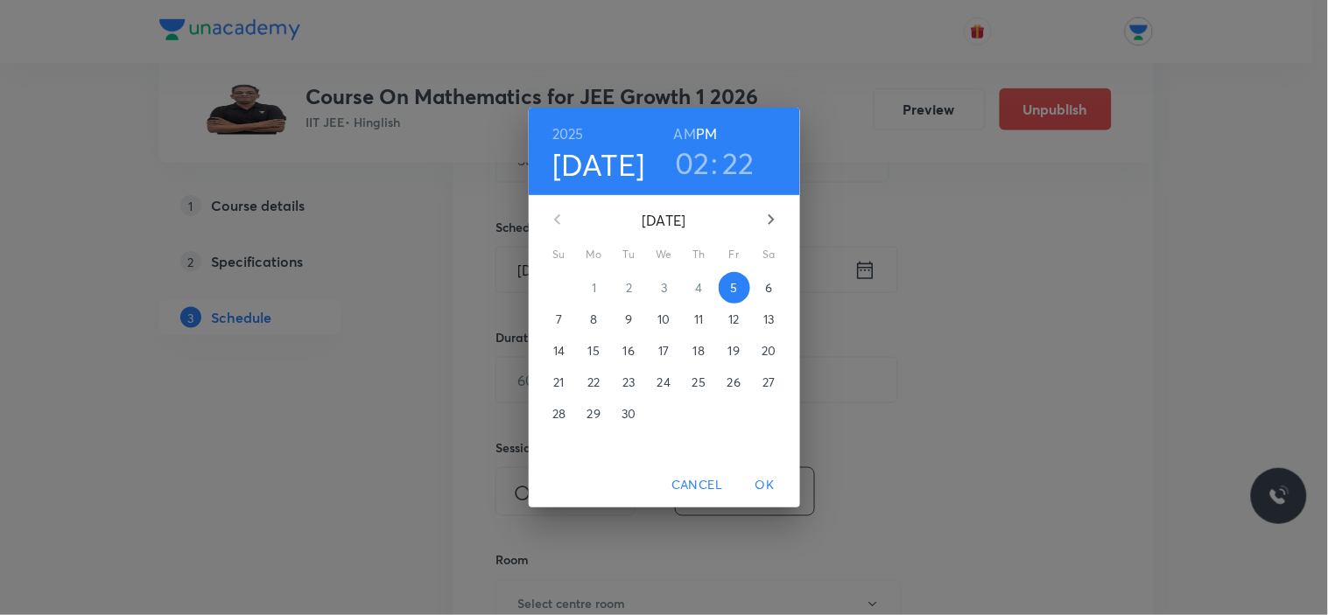
click at [773, 287] on span "6" at bounding box center [769, 288] width 32 height 18
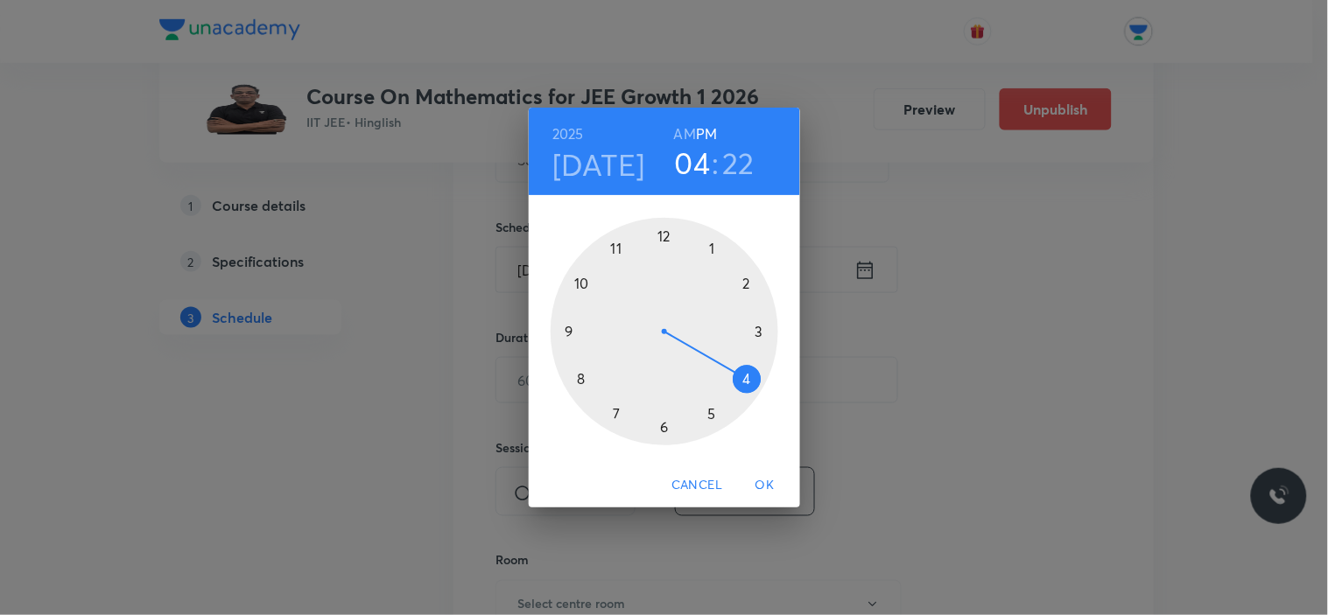
click at [746, 379] on div at bounding box center [664, 332] width 228 height 228
click at [662, 233] on div at bounding box center [664, 332] width 228 height 228
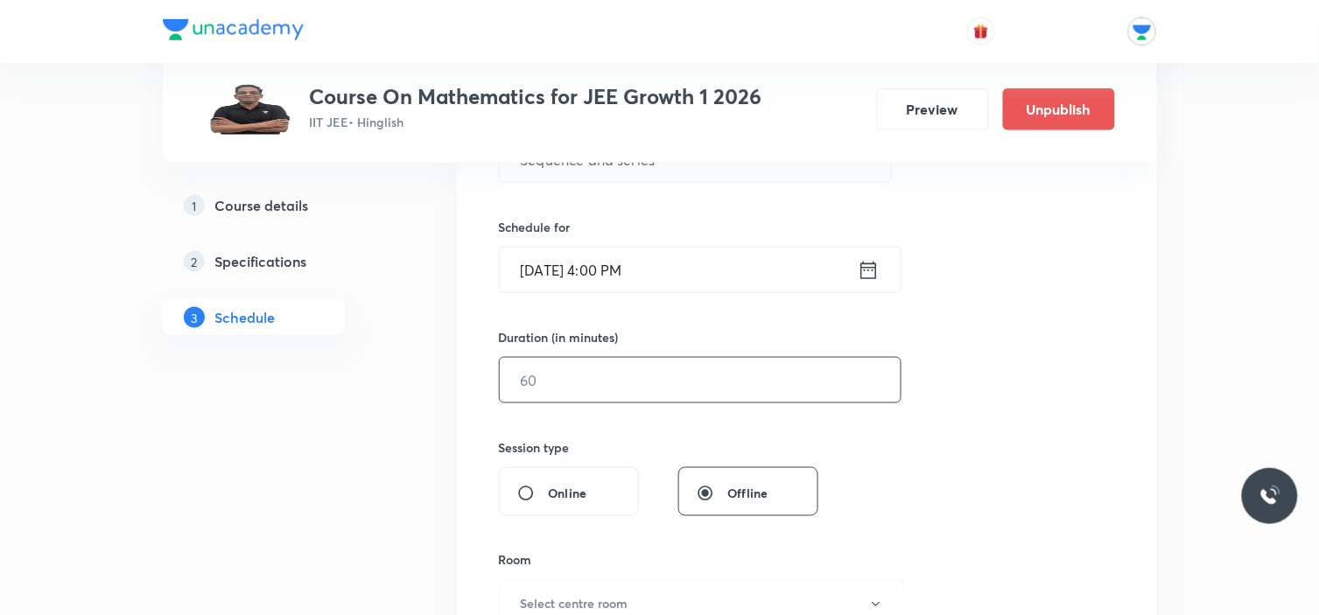
click at [661, 389] on input "text" at bounding box center [700, 380] width 401 height 45
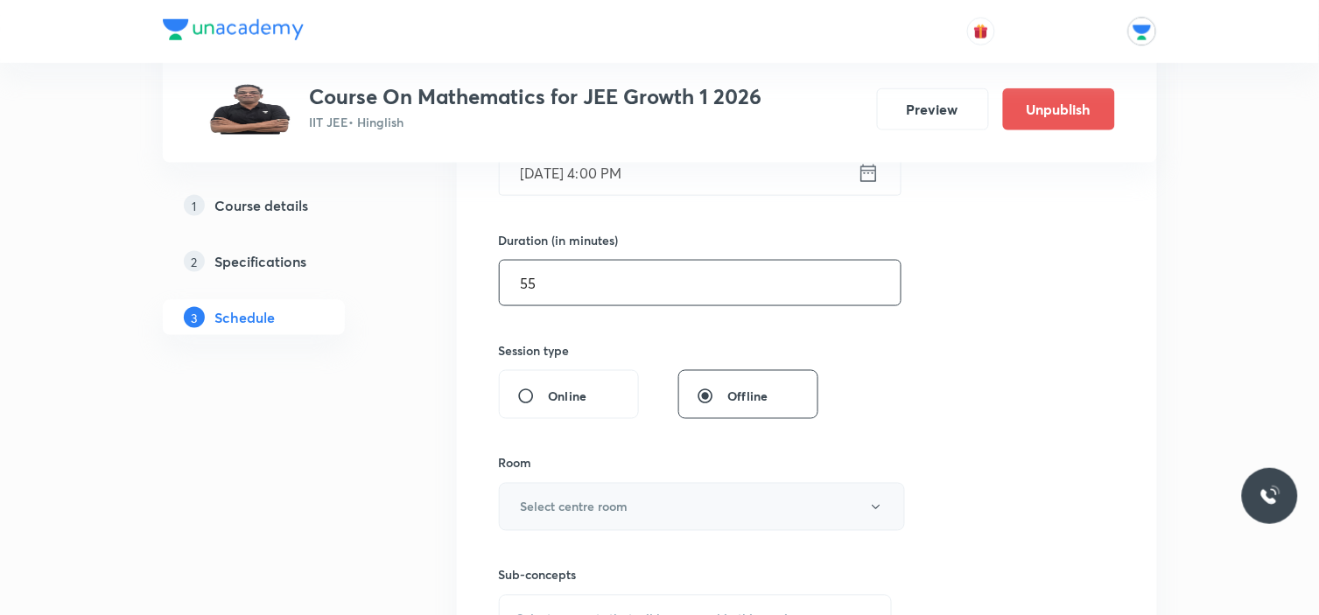
type input "55"
click at [557, 504] on h6 "Select centre room" at bounding box center [575, 507] width 108 height 18
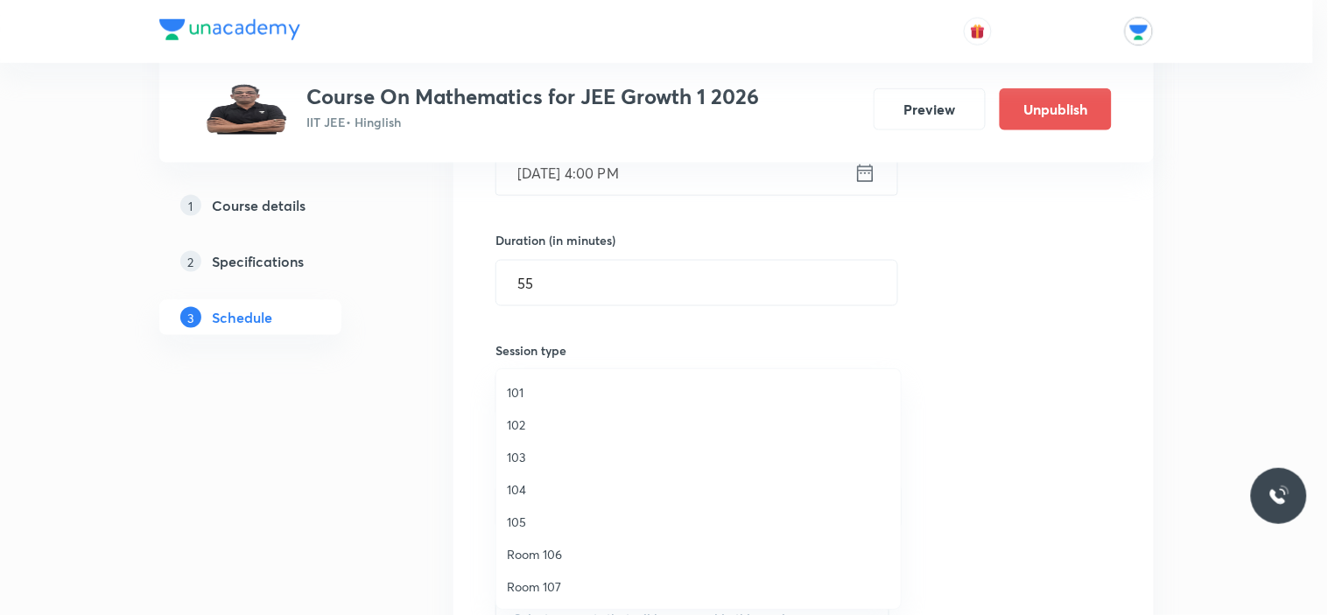
click at [534, 416] on span "102" at bounding box center [698, 425] width 383 height 18
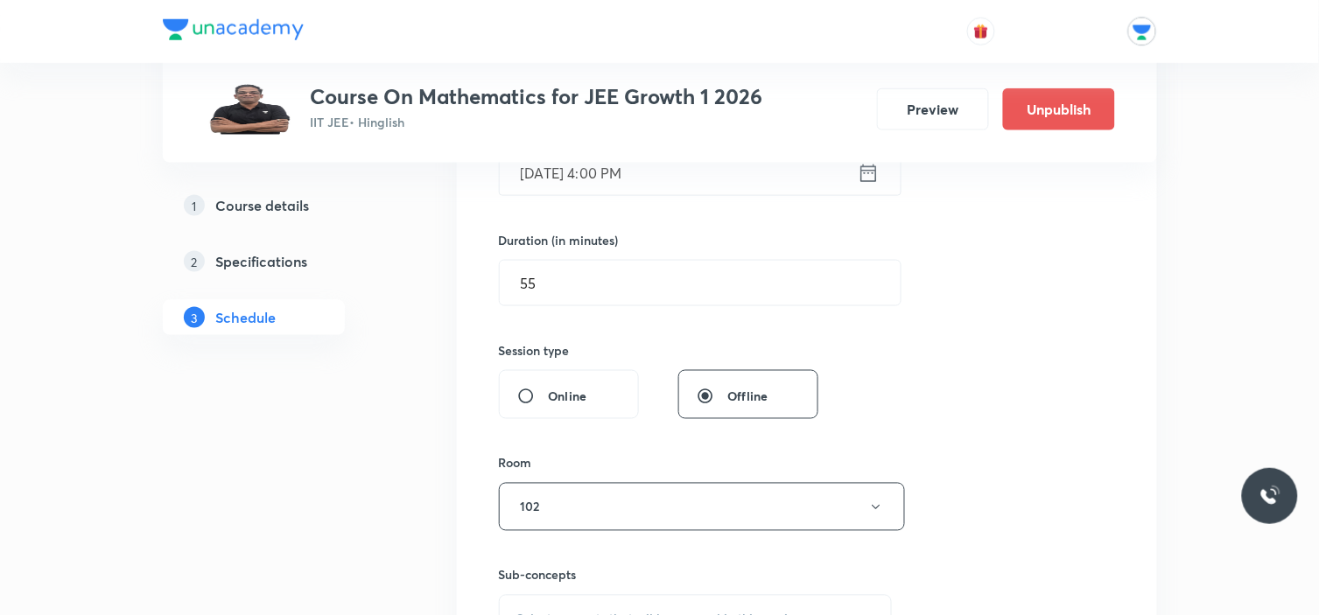
scroll to position [680, 0]
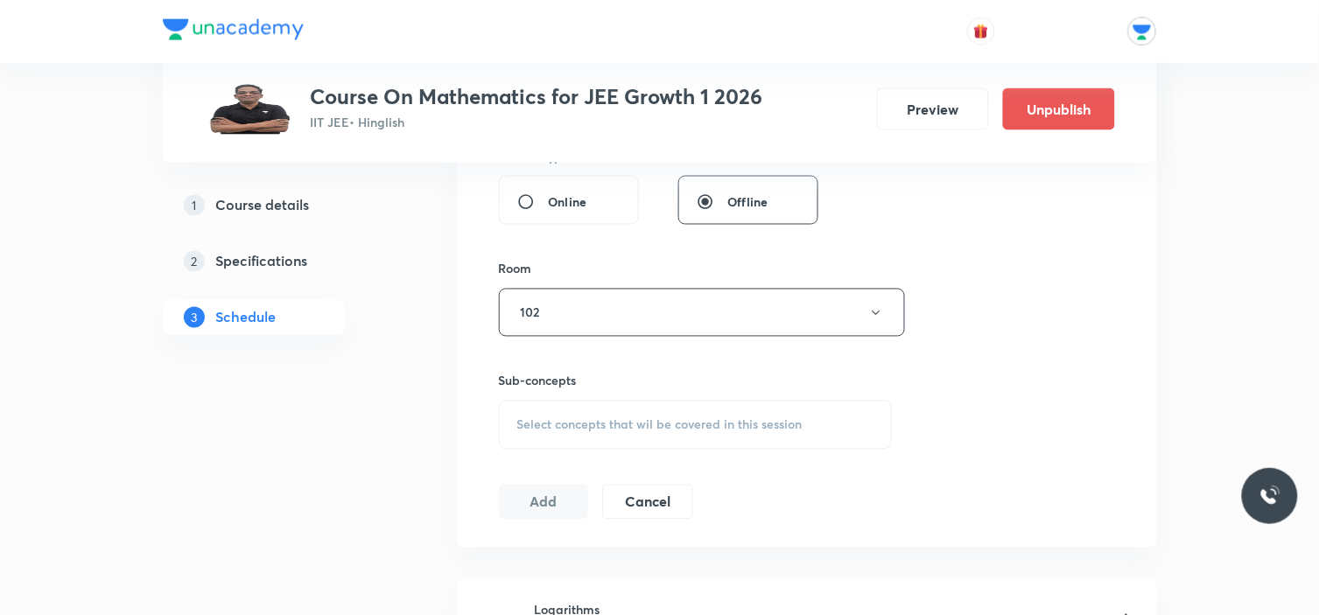
click at [600, 418] on span "Select concepts that wil be covered in this session" at bounding box center [659, 425] width 285 height 14
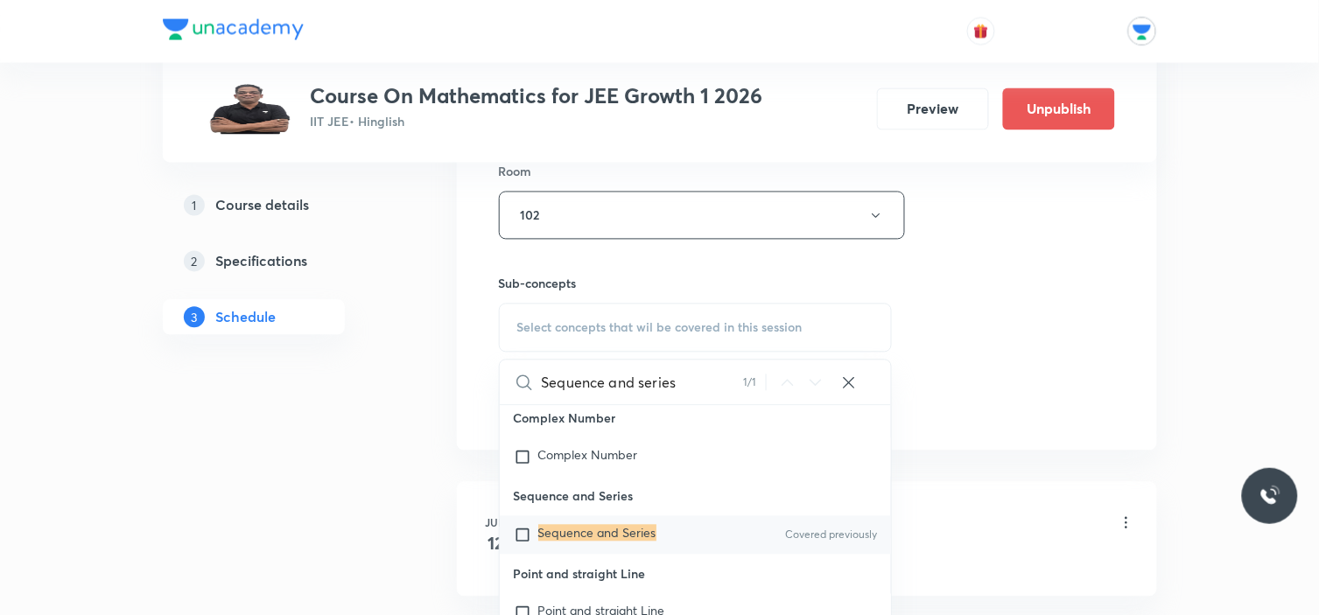
scroll to position [11307, 0]
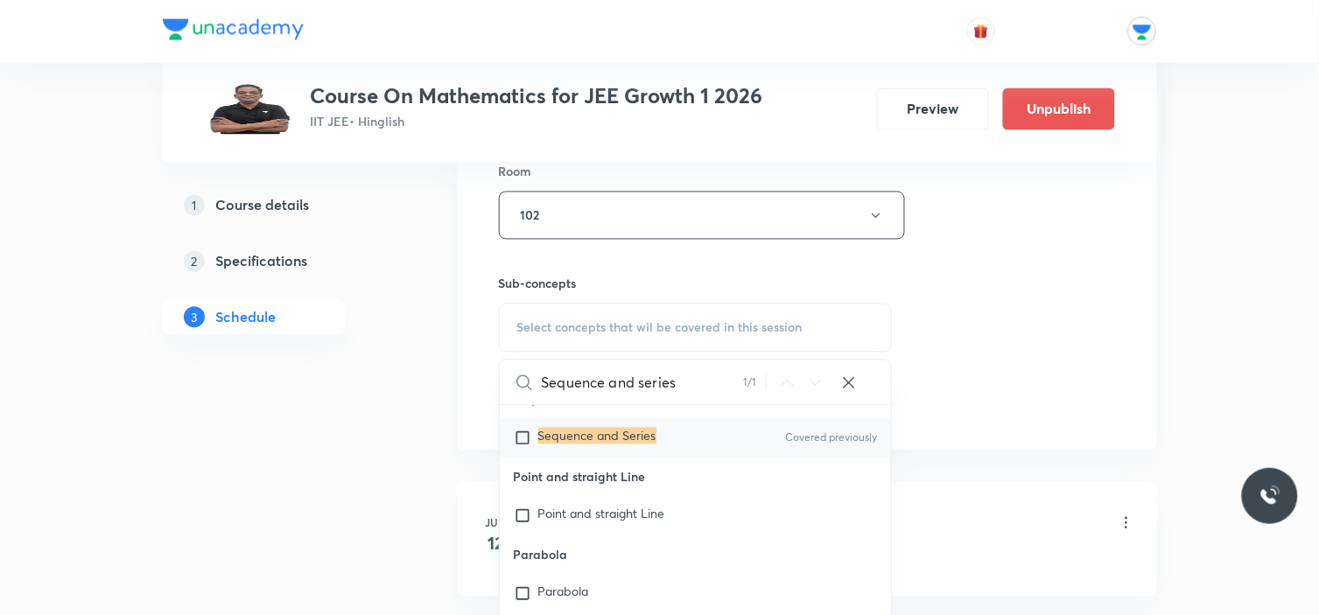
type input "Sequence and series"
click at [526, 434] on input "checkbox" at bounding box center [526, 439] width 25 height 18
checkbox input "true"
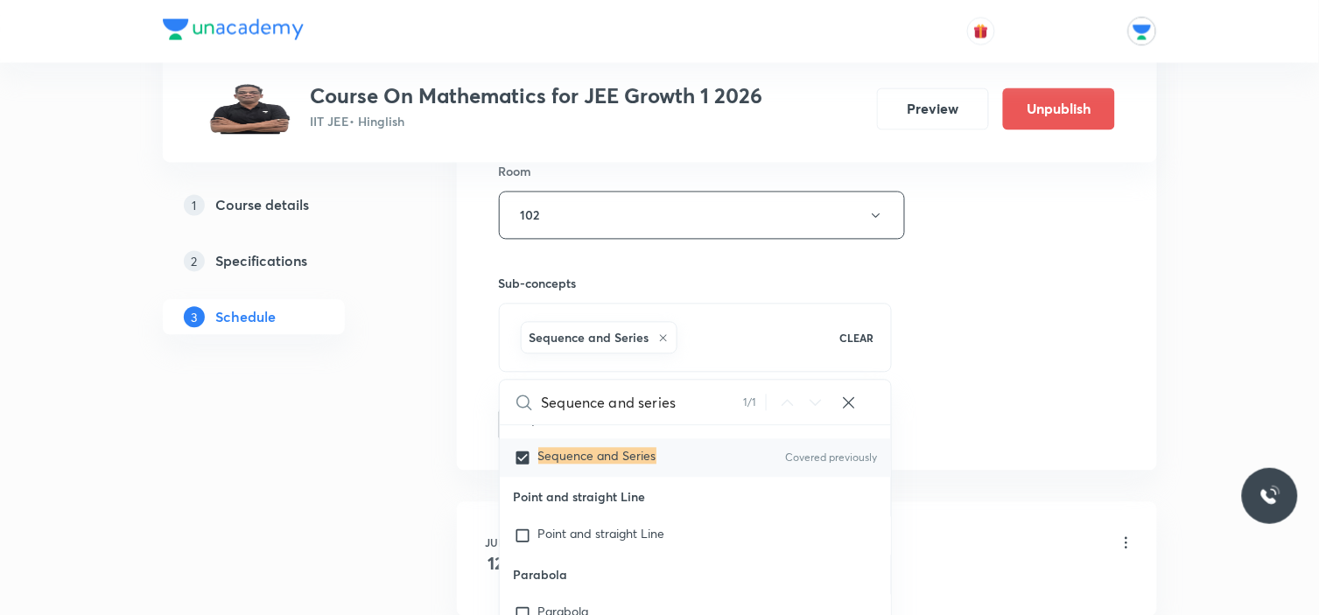
click at [991, 346] on div "Session 71 Live class Session title 19/99 Sequence and series ​ Schedule for Se…" at bounding box center [807, 22] width 616 height 842
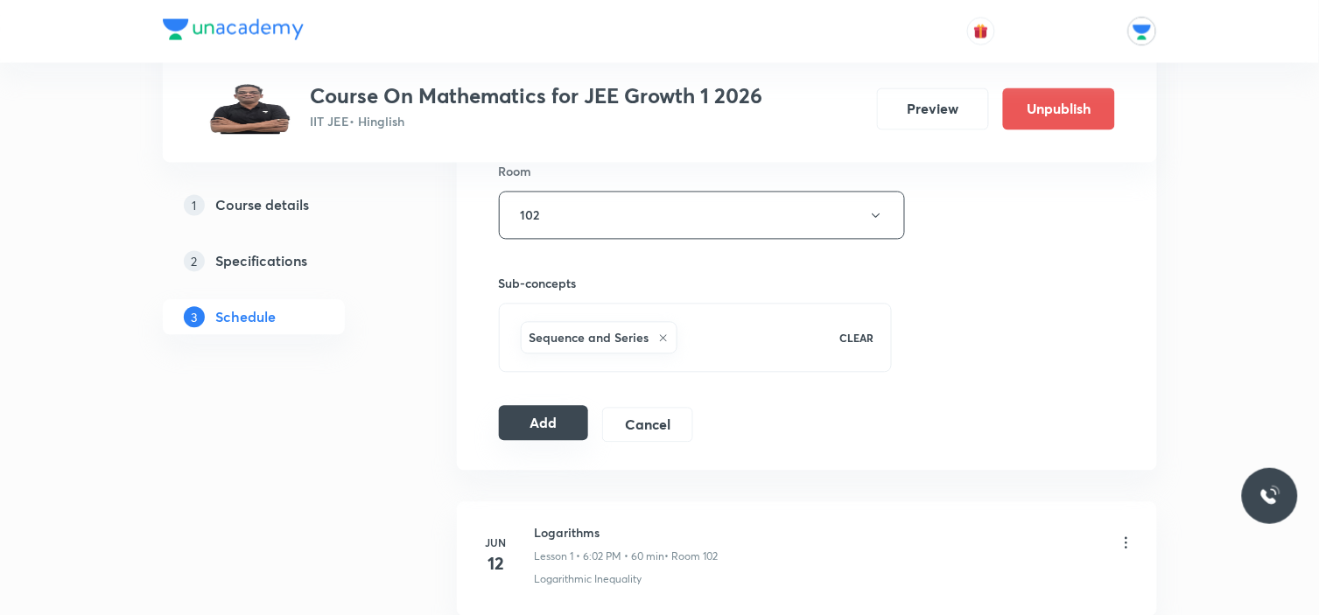
click at [534, 432] on button "Add" at bounding box center [544, 423] width 90 height 35
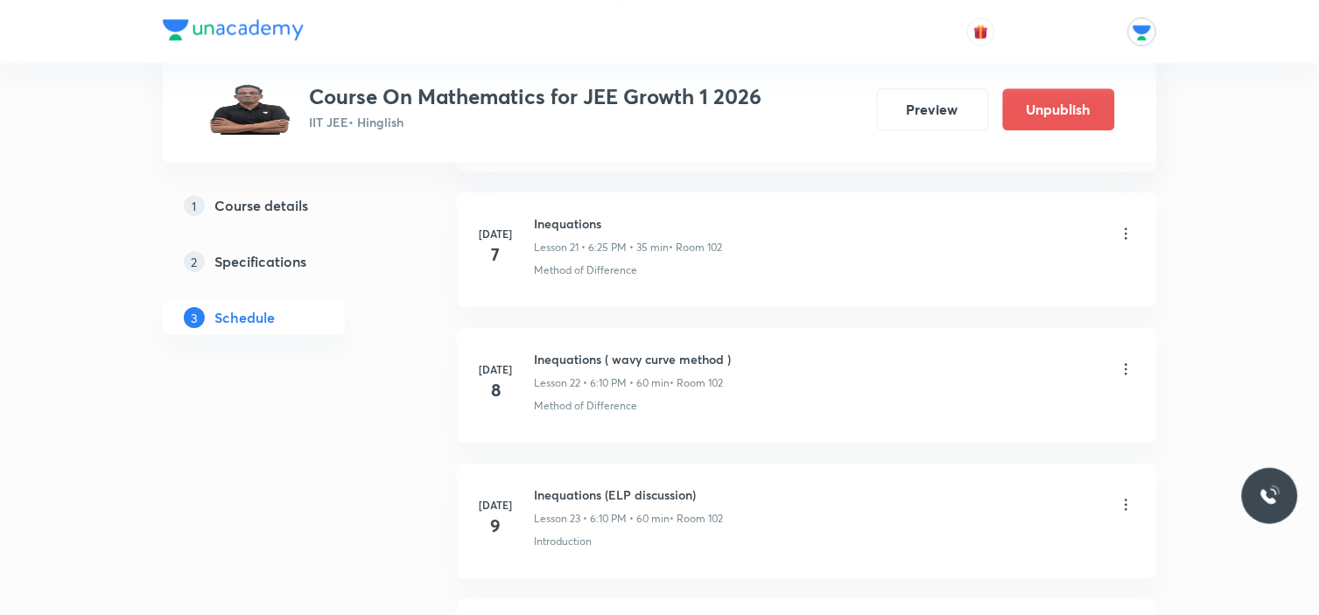
scroll to position [0, 0]
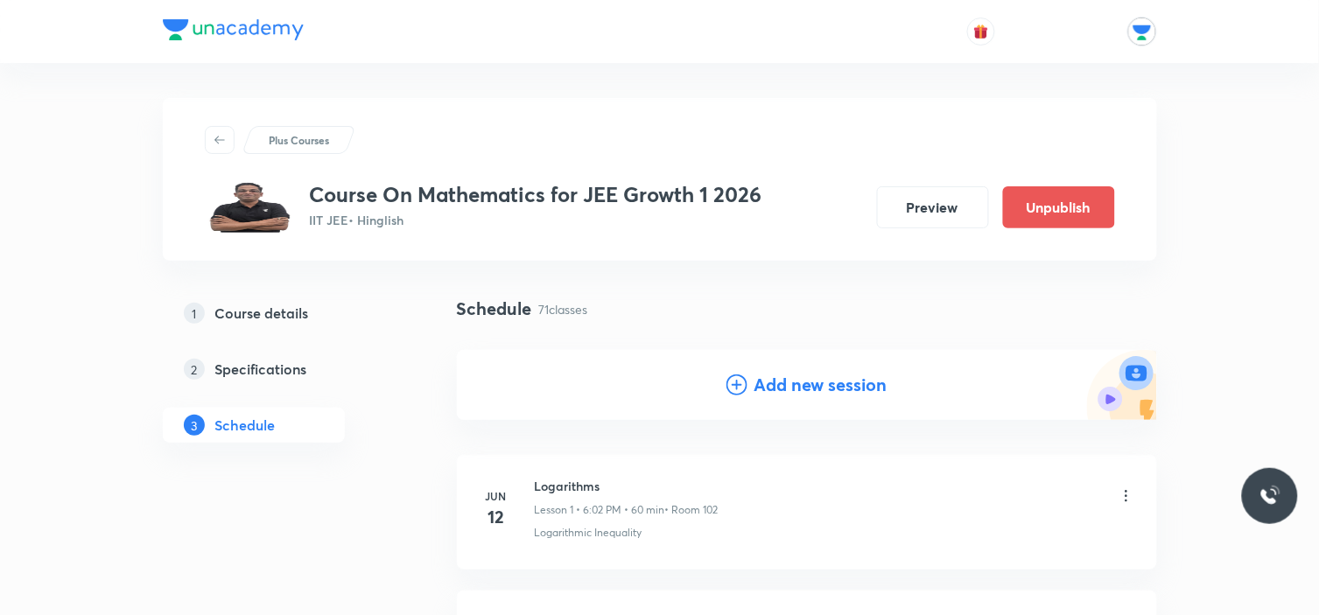
click at [739, 380] on icon at bounding box center [736, 385] width 21 height 21
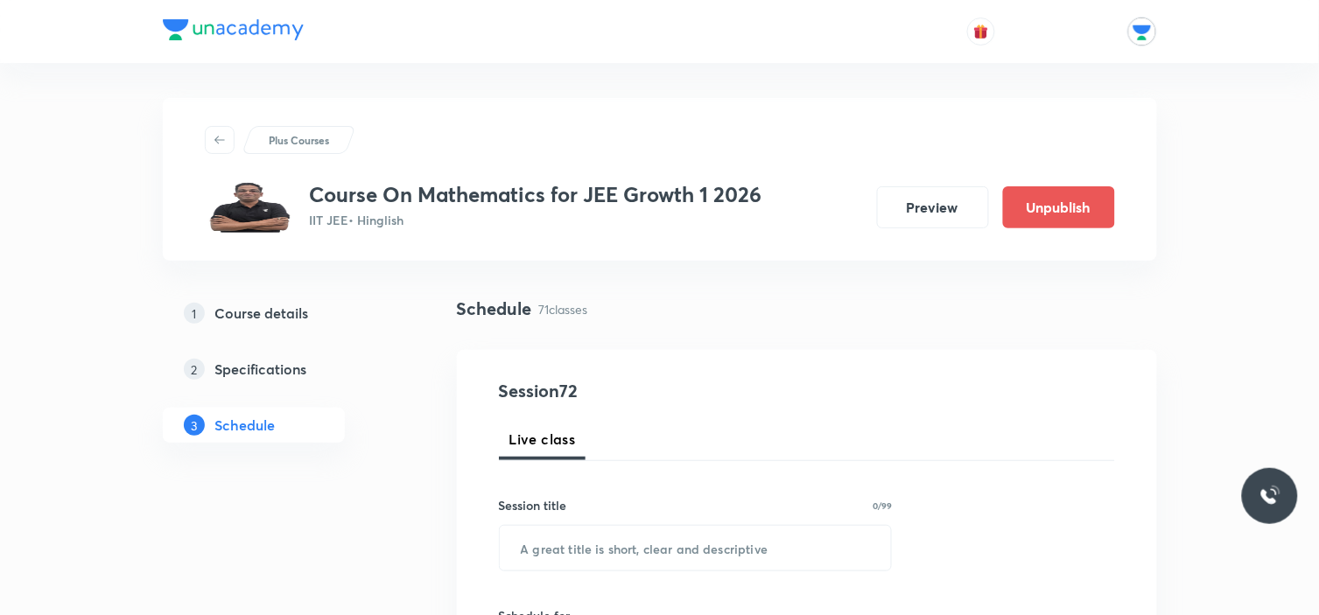
scroll to position [97, 0]
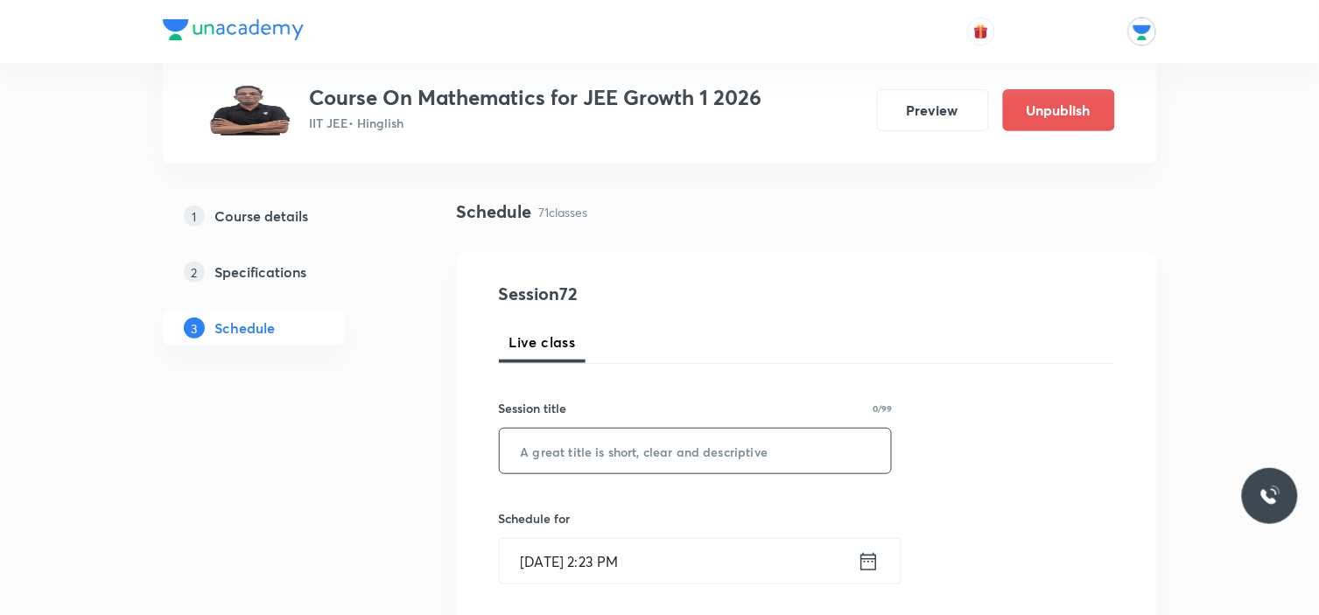
click at [677, 444] on input "text" at bounding box center [696, 451] width 392 height 45
paste input "Sequence and series"
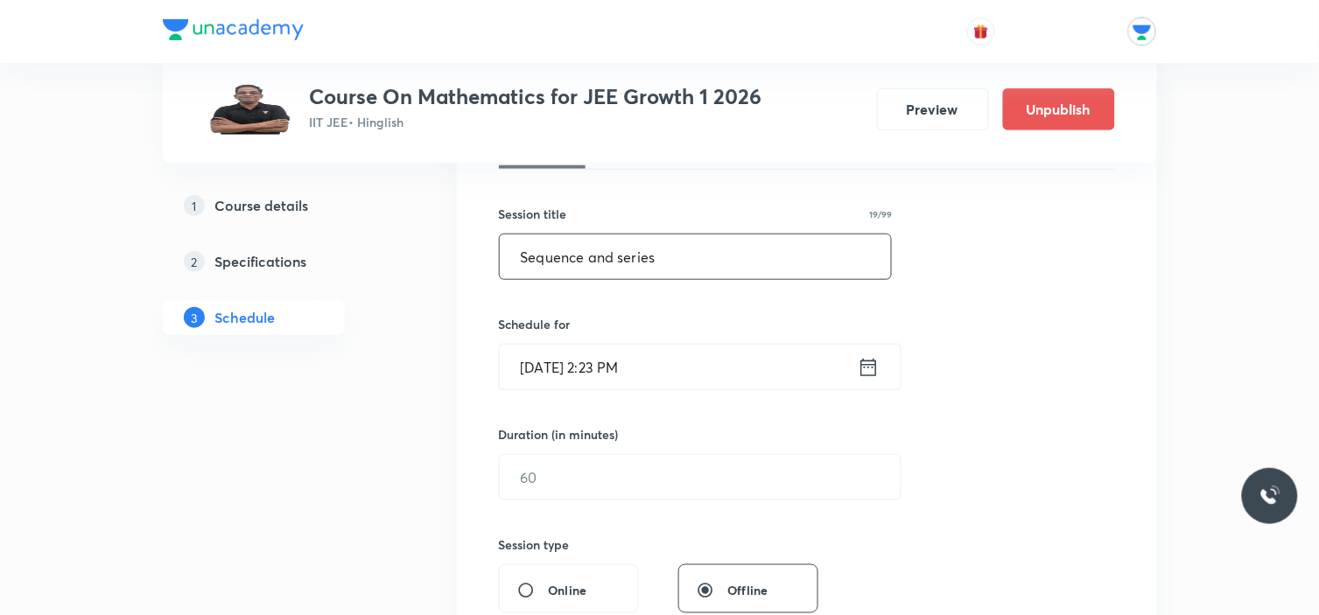
type input "Sequence and series"
click at [877, 368] on icon at bounding box center [869, 367] width 22 height 25
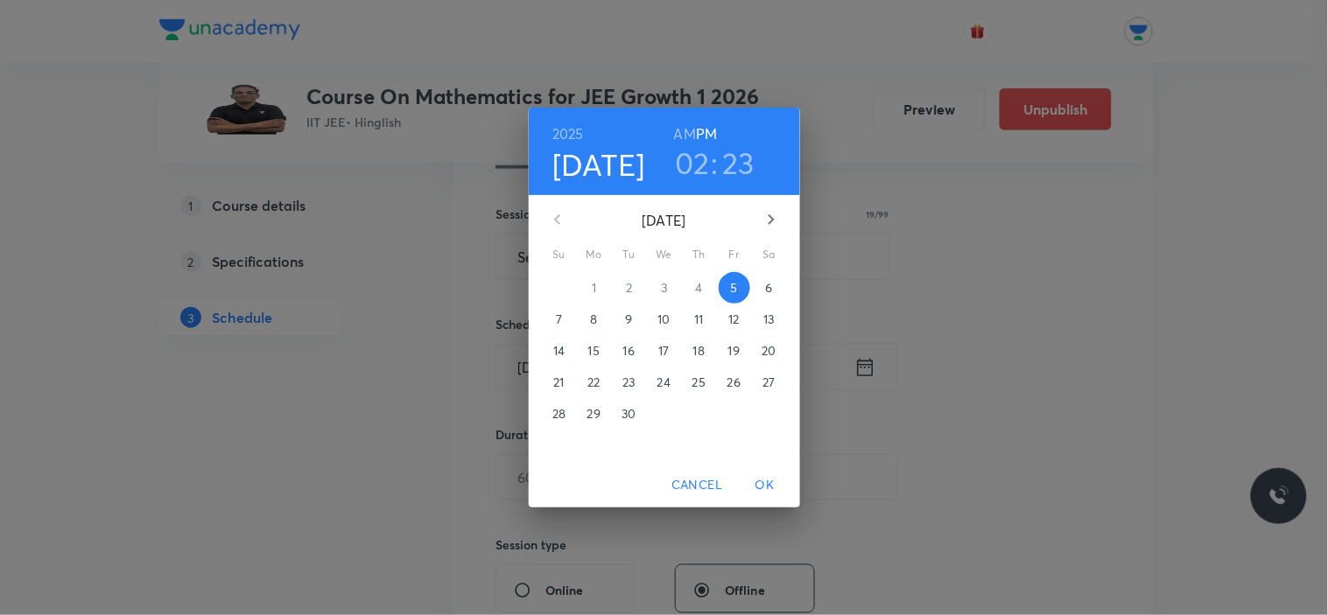
click at [765, 277] on button "6" at bounding box center [769, 288] width 32 height 32
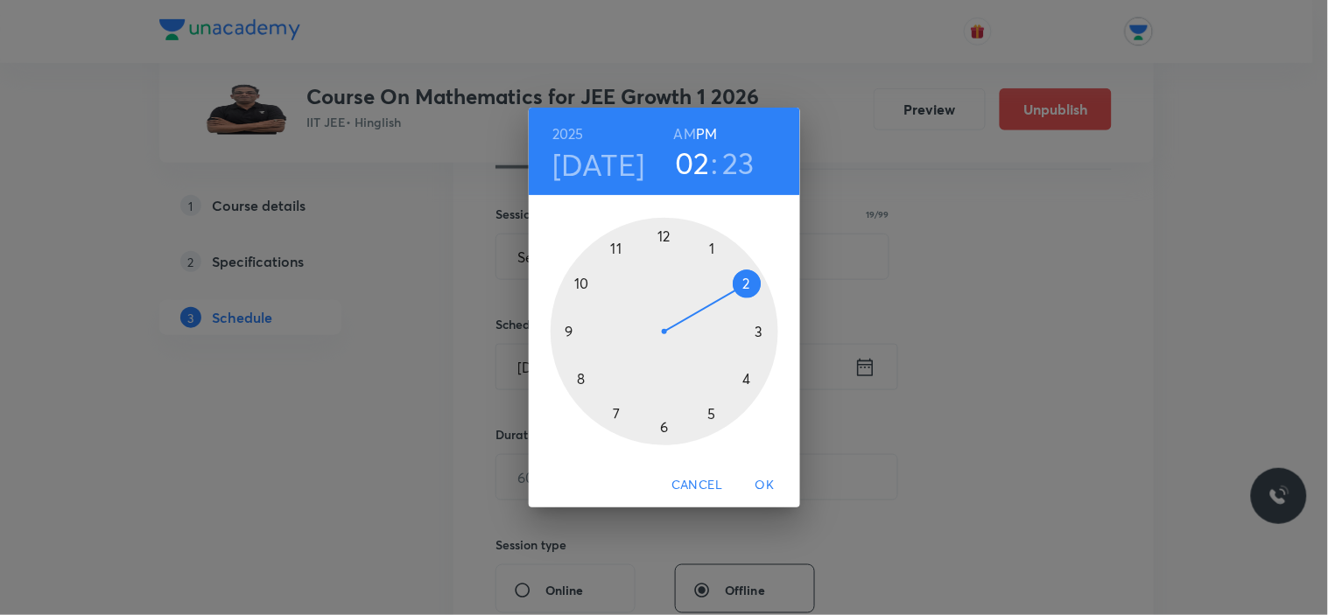
click at [746, 388] on div at bounding box center [664, 332] width 228 height 228
click at [661, 231] on div at bounding box center [664, 332] width 228 height 228
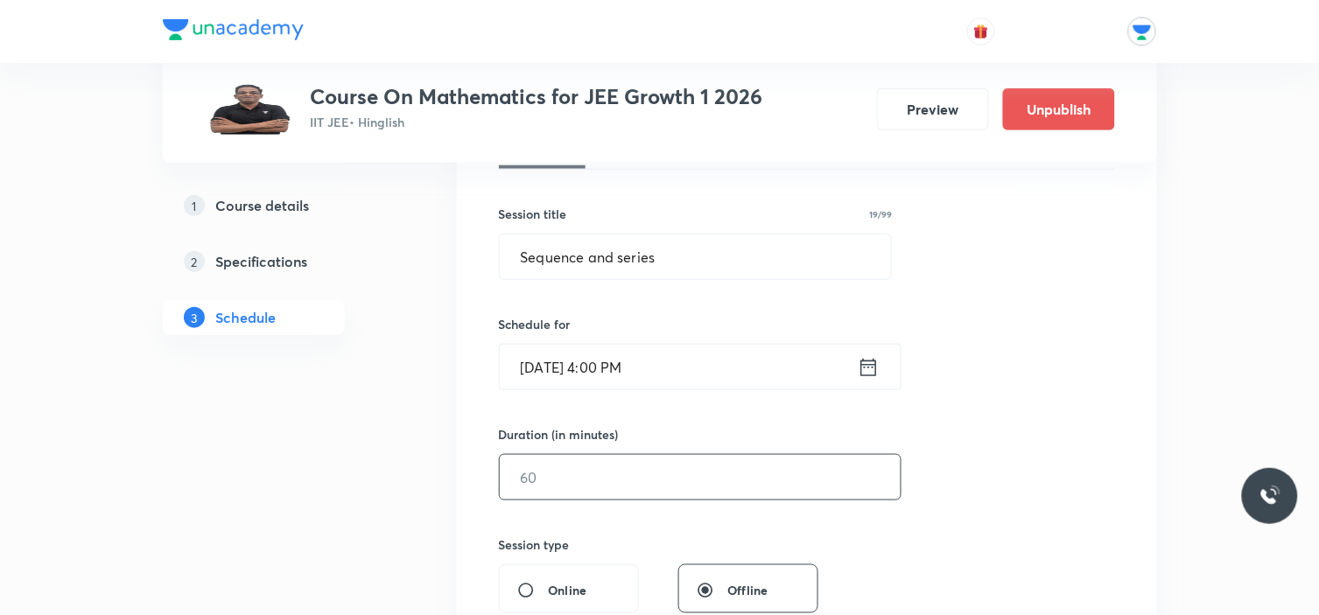
click at [597, 473] on input "text" at bounding box center [700, 477] width 401 height 45
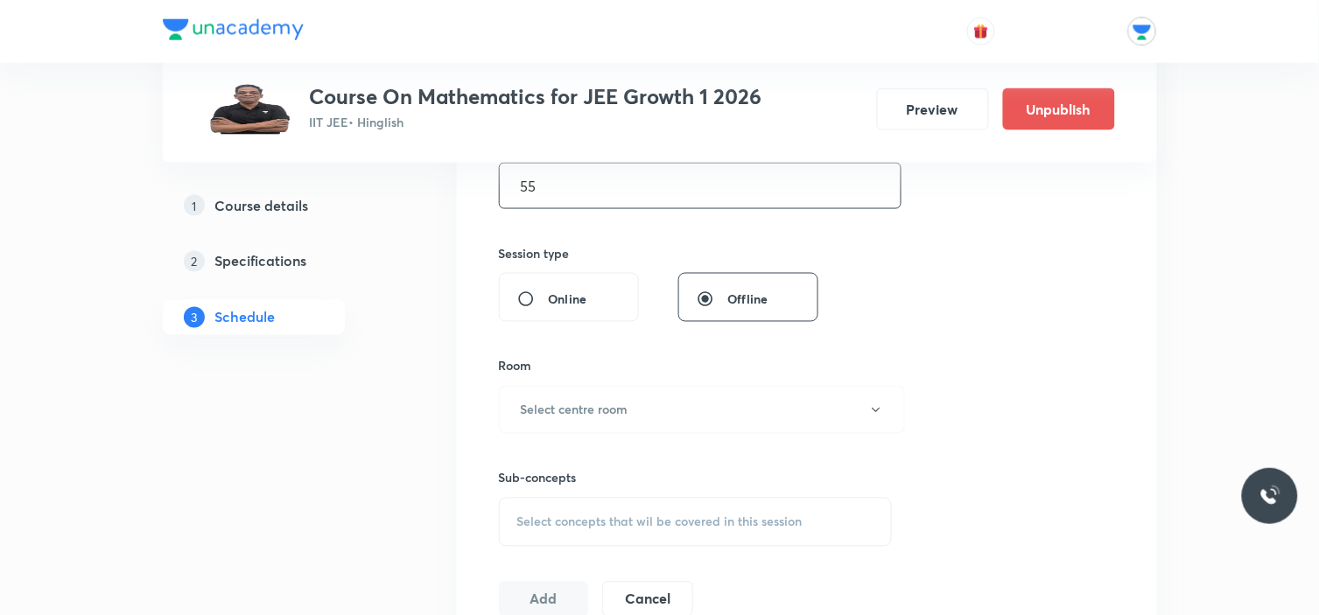
scroll to position [680, 0]
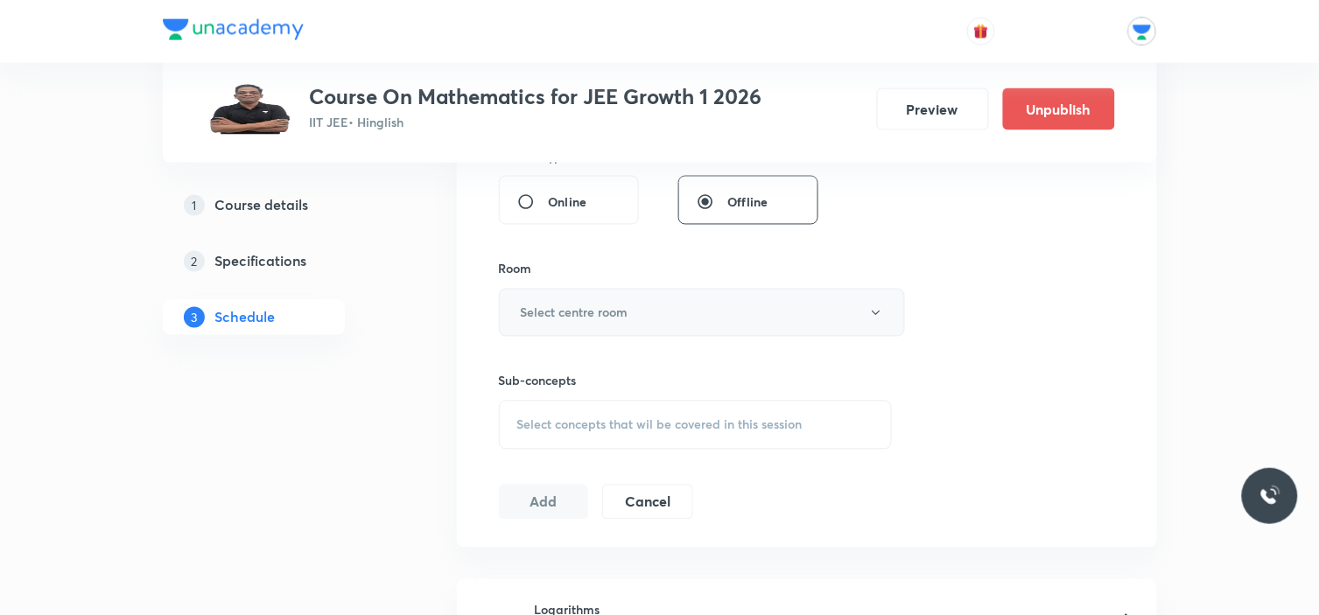
type input "55"
click at [624, 320] on button "Select centre room" at bounding box center [702, 313] width 406 height 48
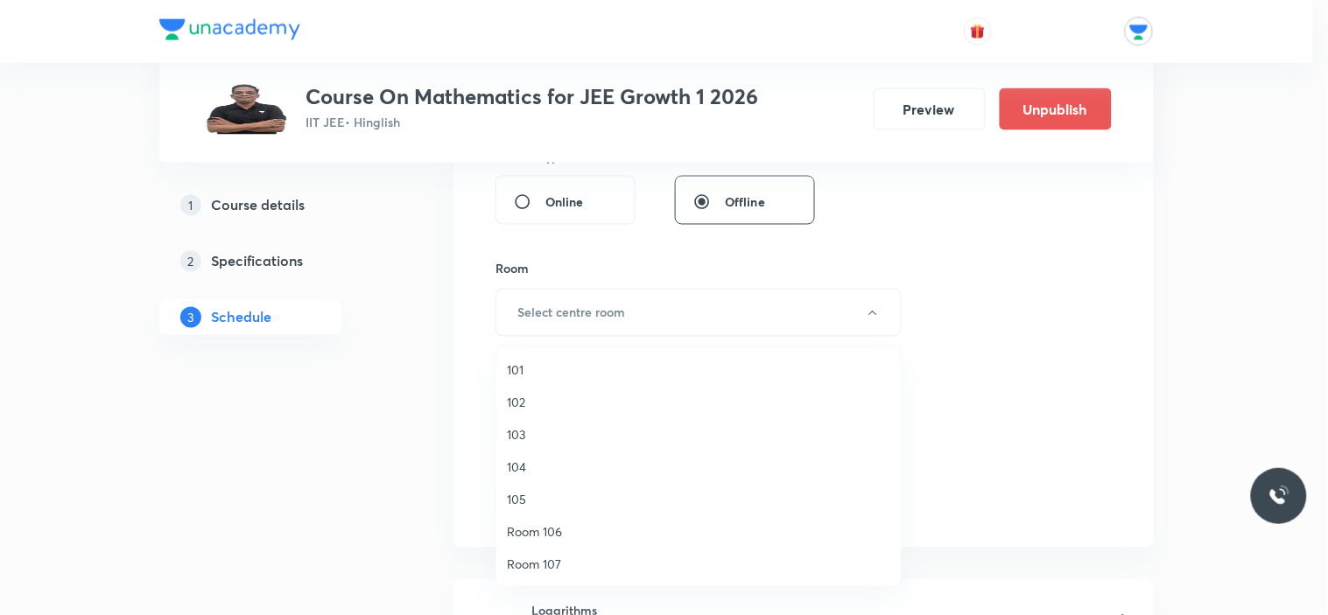
click at [528, 400] on span "102" at bounding box center [698, 402] width 383 height 18
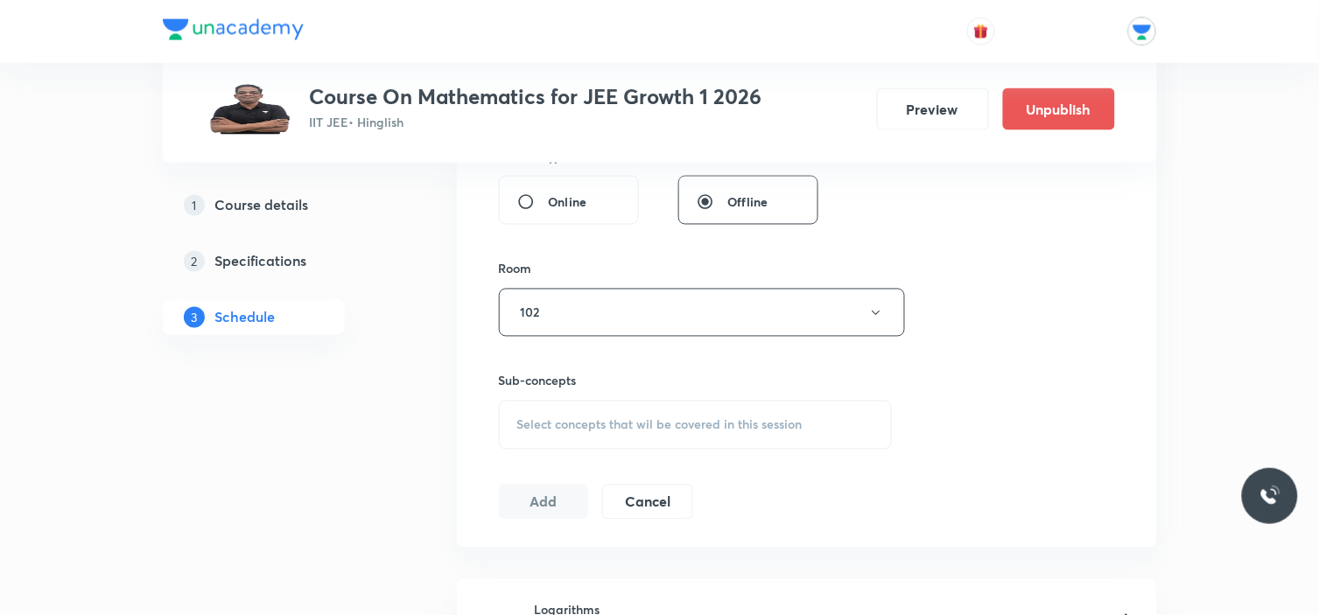
click at [556, 425] on span "Select concepts that wil be covered in this session" at bounding box center [659, 425] width 285 height 14
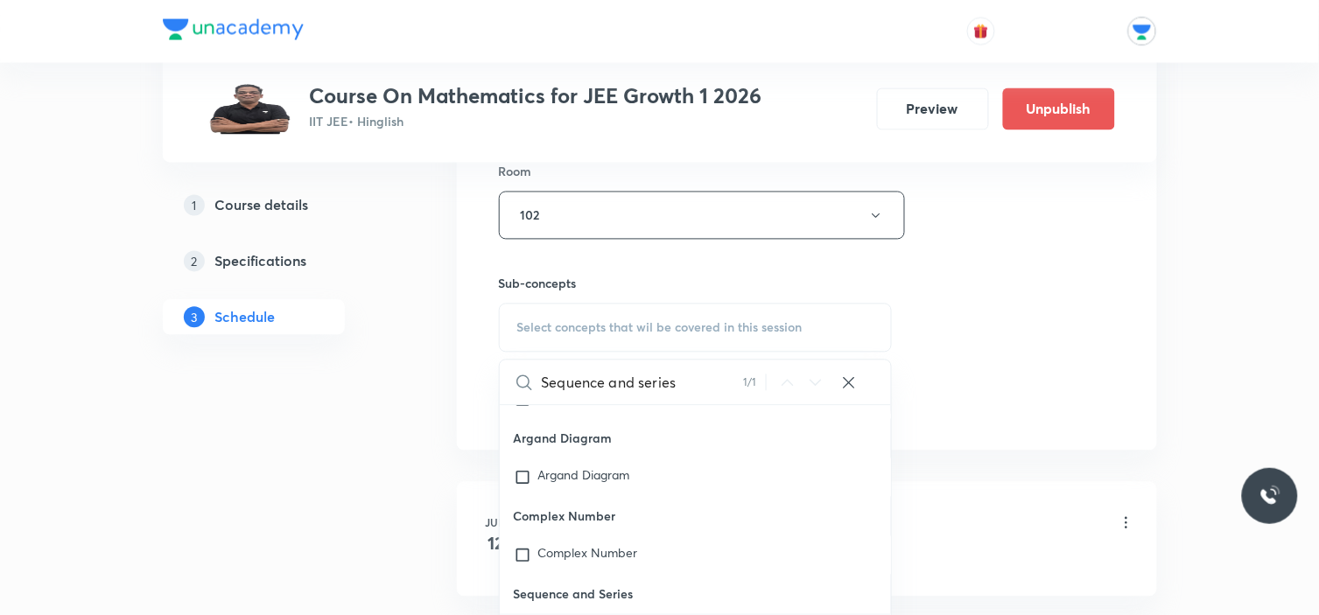
scroll to position [11210, 0]
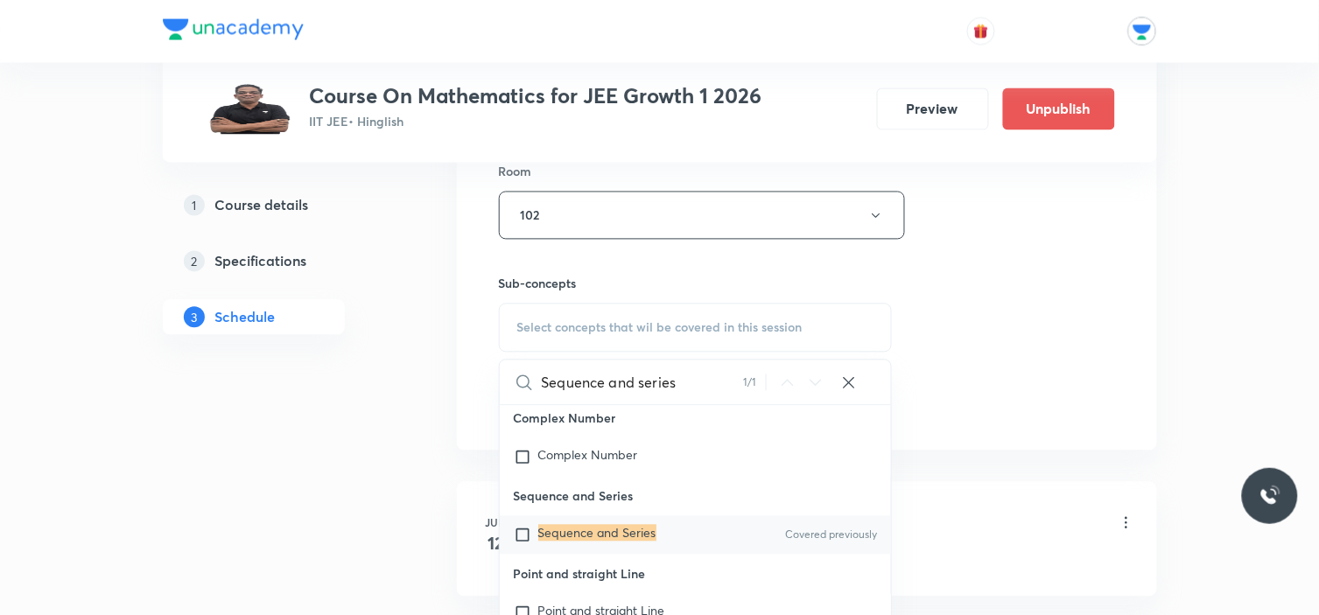
type input "Sequence and series"
click at [510, 532] on div "Sequence and Series Covered previously" at bounding box center [696, 535] width 392 height 39
checkbox input "true"
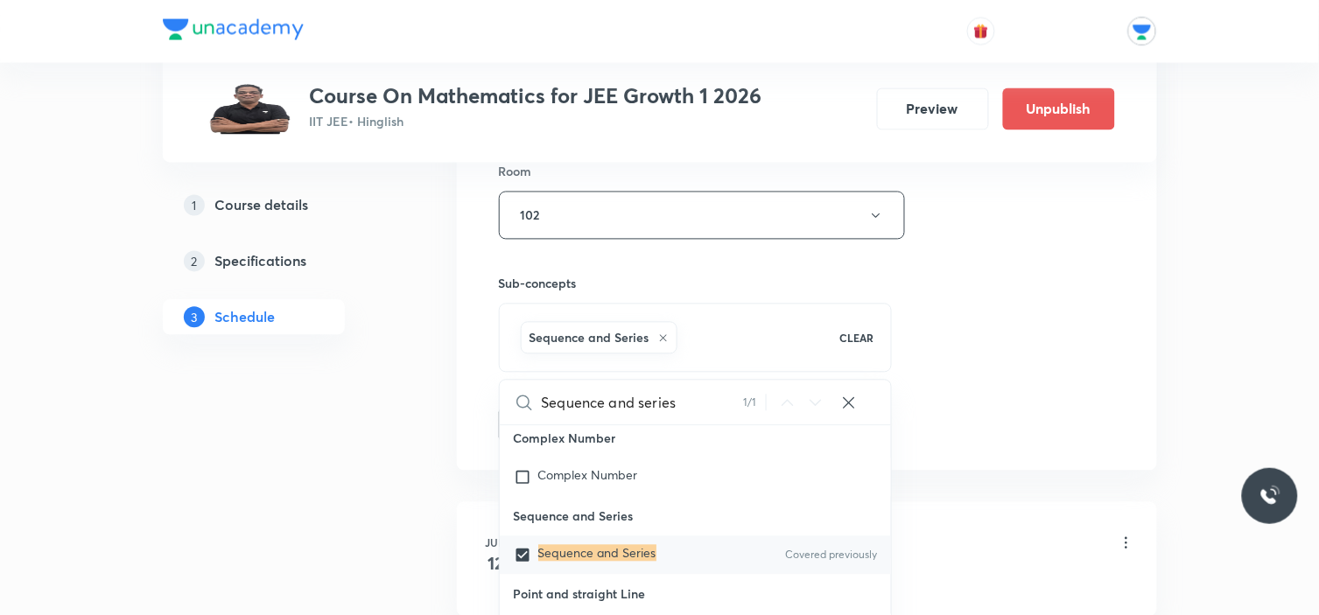
click at [1005, 357] on div "Session 72 Live class Session title 19/99 Sequence and series ​ Schedule for Se…" at bounding box center [807, 22] width 616 height 842
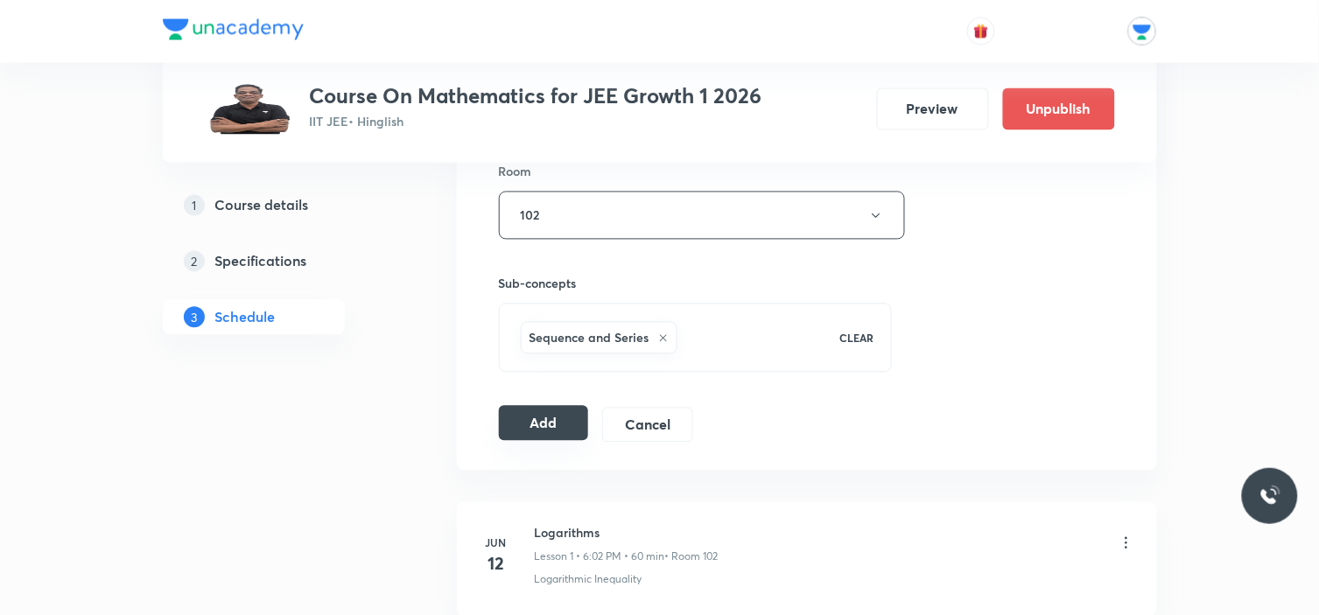
click at [555, 429] on button "Add" at bounding box center [544, 423] width 90 height 35
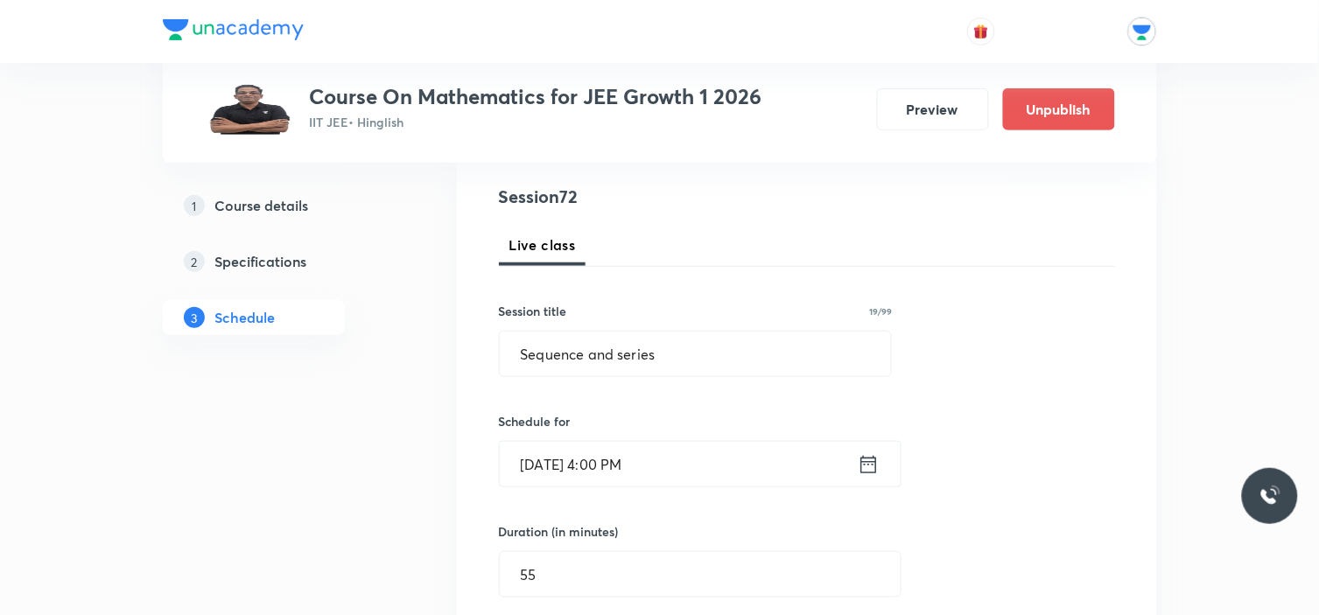
scroll to position [291, 0]
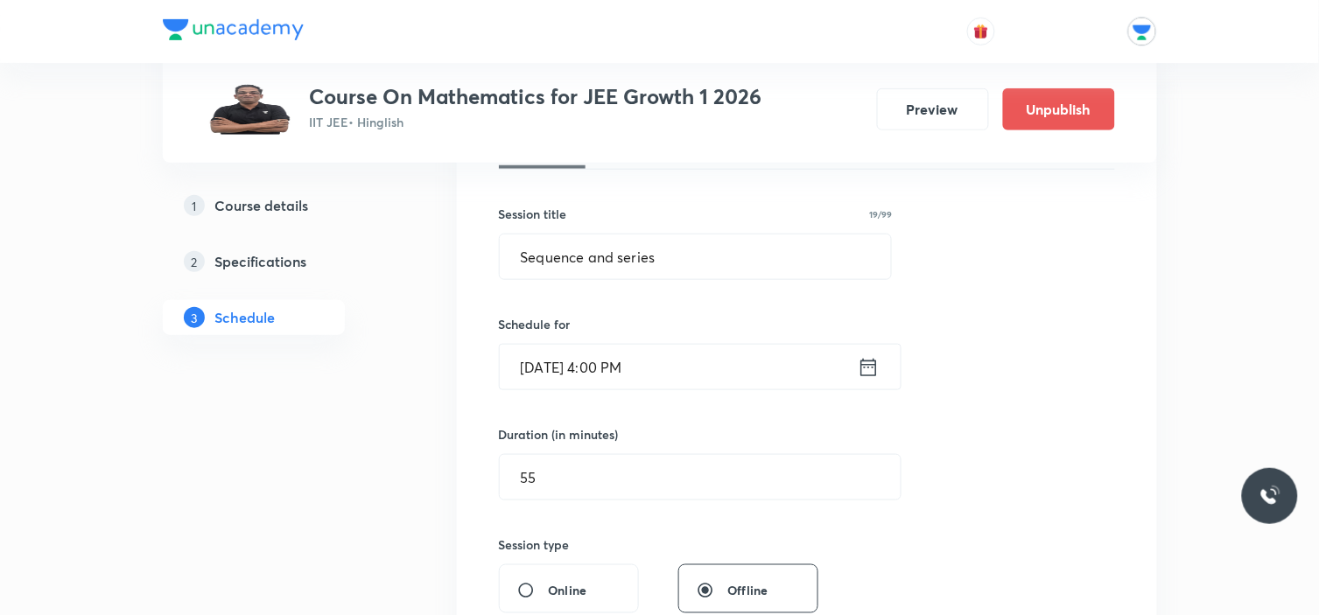
click at [871, 368] on icon at bounding box center [869, 367] width 22 height 25
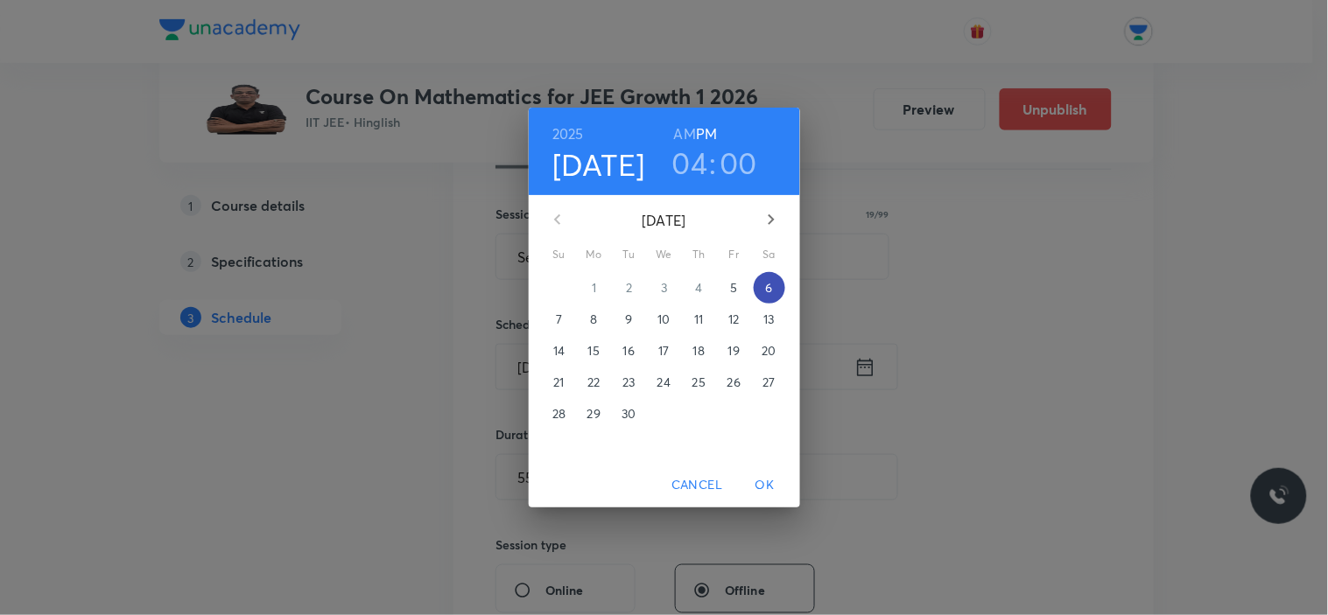
click at [771, 284] on p "6" at bounding box center [768, 288] width 7 height 18
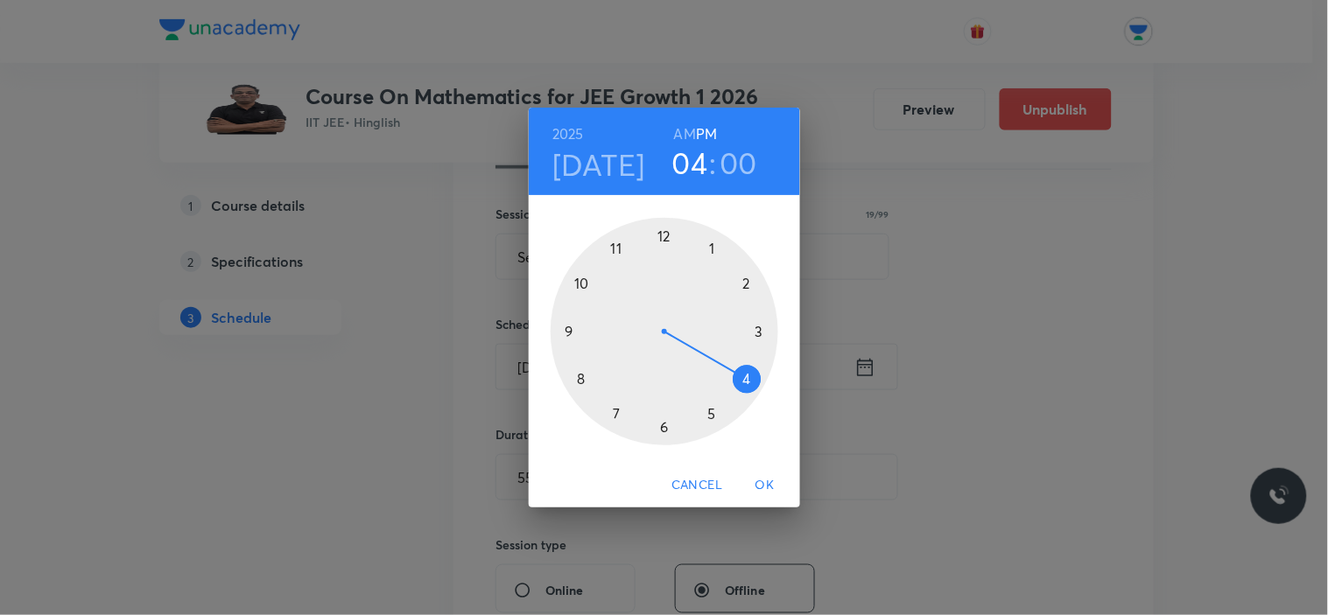
click at [663, 429] on div at bounding box center [664, 332] width 228 height 228
click at [662, 234] on div at bounding box center [664, 332] width 228 height 228
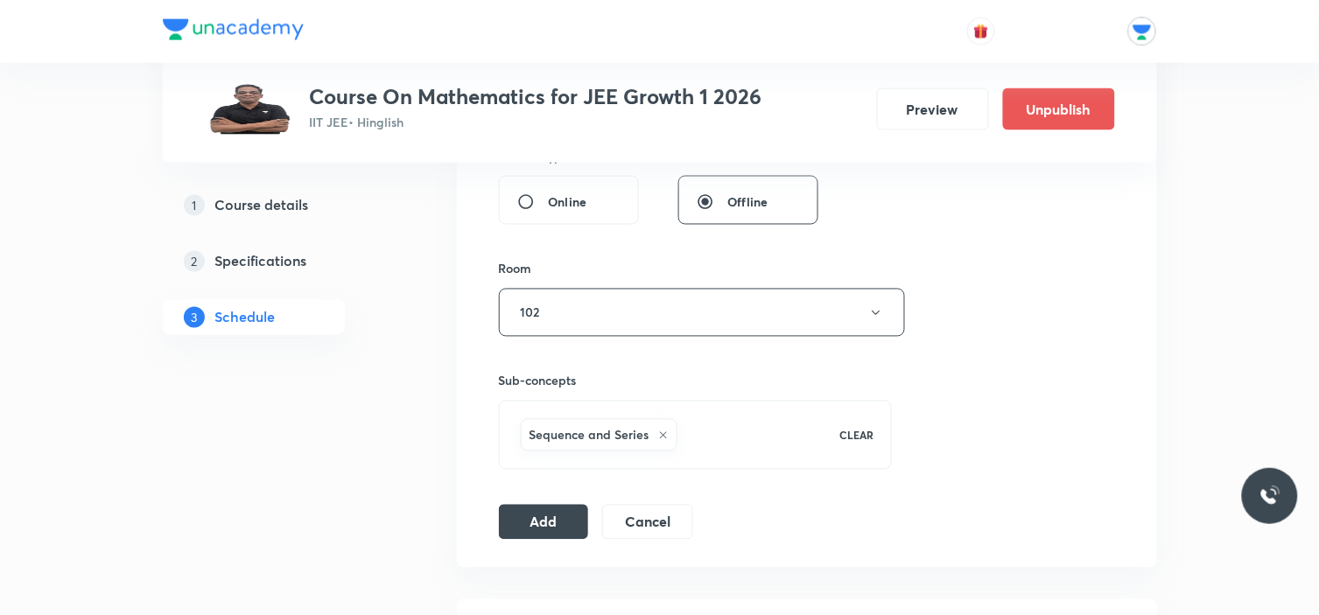
scroll to position [777, 0]
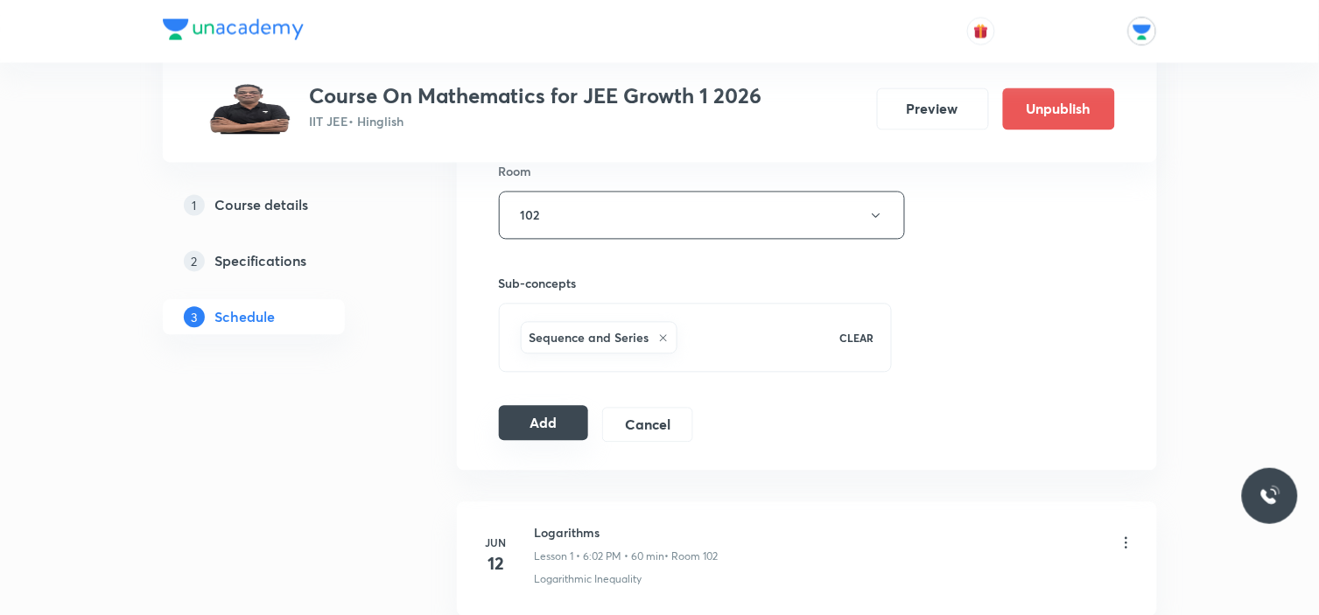
click at [555, 418] on button "Add" at bounding box center [544, 423] width 90 height 35
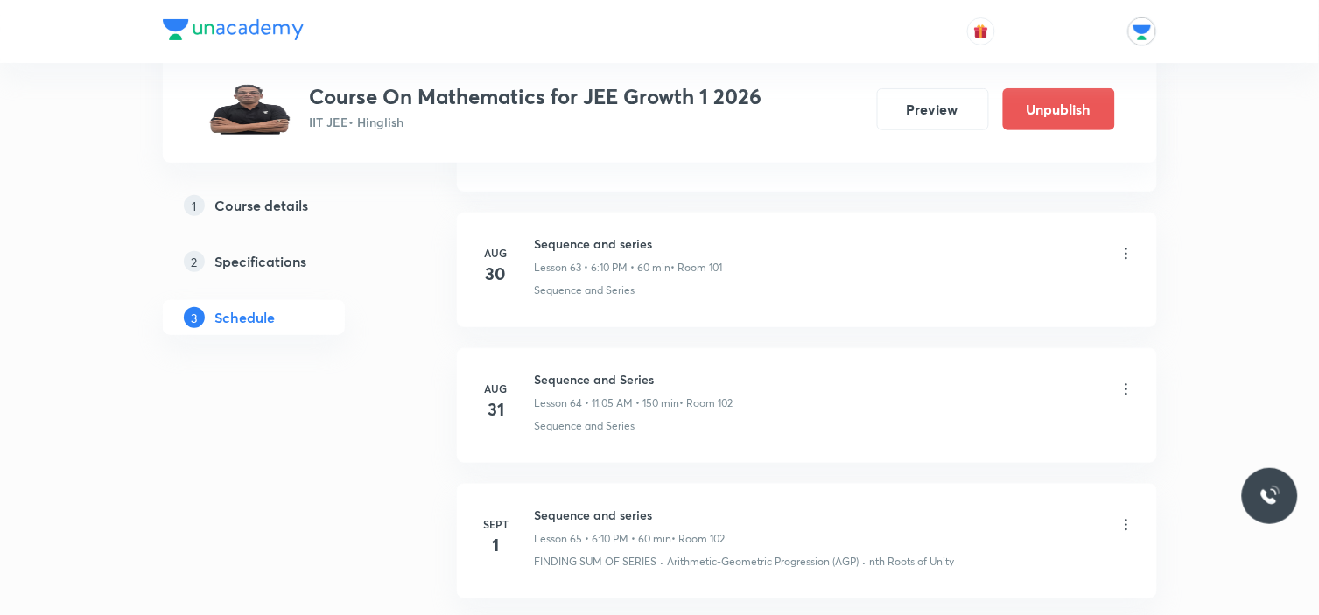
scroll to position [8168, 0]
